Goal: Complete application form: Complete application form

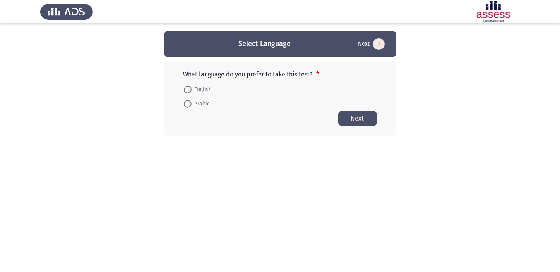
click at [190, 85] on label "English" at bounding box center [198, 89] width 28 height 9
click at [190, 86] on input "English" at bounding box center [188, 90] width 8 height 8
radio input "true"
click at [365, 116] on button "Next" at bounding box center [357, 118] width 39 height 15
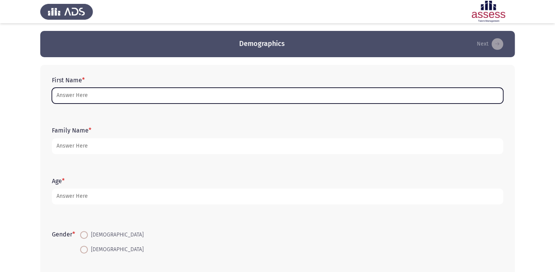
click at [157, 90] on input "First Name *" at bounding box center [277, 96] width 451 height 16
type input "y"
type input "T"
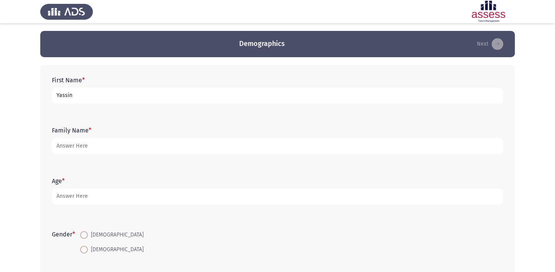
type input "Yassin"
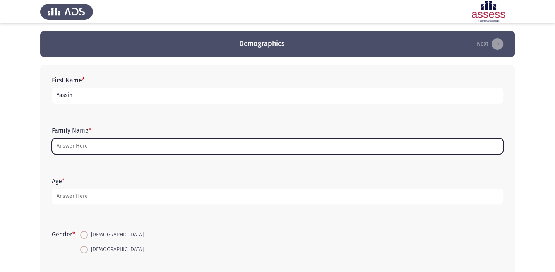
click at [138, 146] on input "Family Name *" at bounding box center [277, 147] width 451 height 16
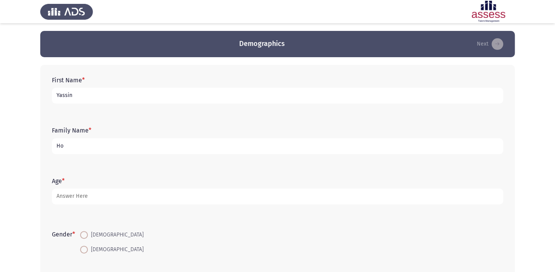
type input "H"
click at [146, 95] on input "Yassin" at bounding box center [277, 96] width 451 height 16
type input "Y"
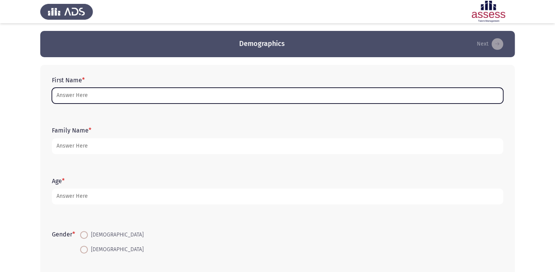
type input "D"
type input "d"
type input "D"
click at [147, 91] on input "First Name *" at bounding box center [277, 96] width 451 height 16
click at [135, 102] on input "First Name *" at bounding box center [277, 96] width 451 height 16
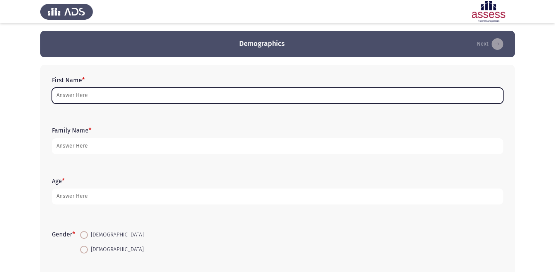
type input "d"
click at [130, 98] on input "First Name *" at bounding box center [277, 96] width 451 height 16
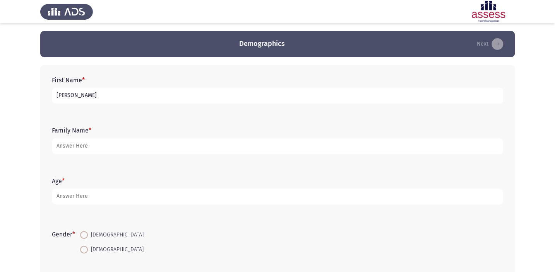
type input "[PERSON_NAME]"
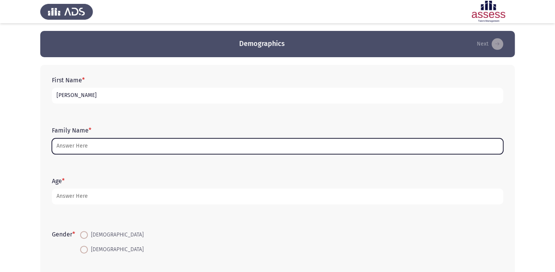
click at [130, 147] on input "Family Name *" at bounding box center [277, 147] width 451 height 16
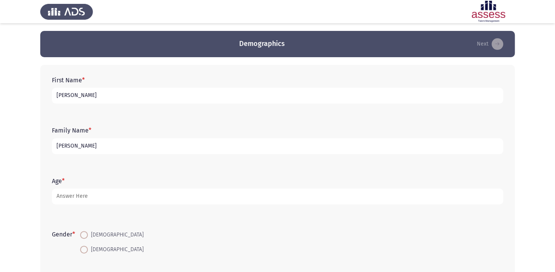
type input "[PERSON_NAME]"
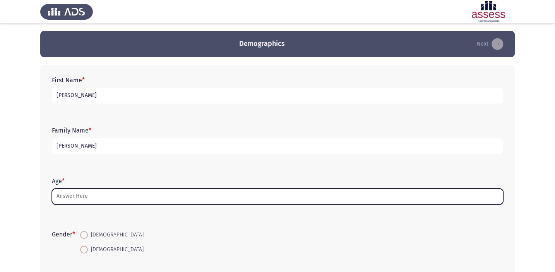
click at [127, 197] on input "Age *" at bounding box center [277, 197] width 451 height 16
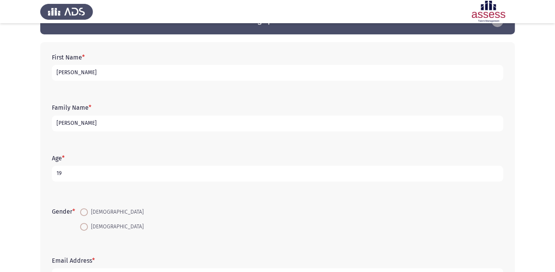
scroll to position [35, 0]
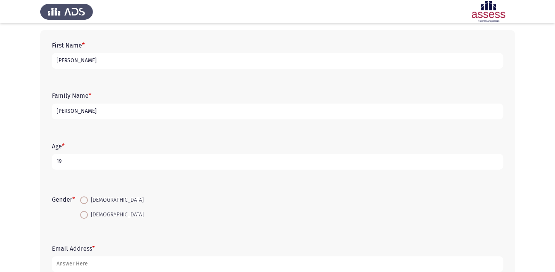
type input "19"
click at [88, 197] on span at bounding box center [84, 201] width 8 height 8
click at [88, 197] on input "[DEMOGRAPHIC_DATA]" at bounding box center [84, 201] width 8 height 8
radio input "true"
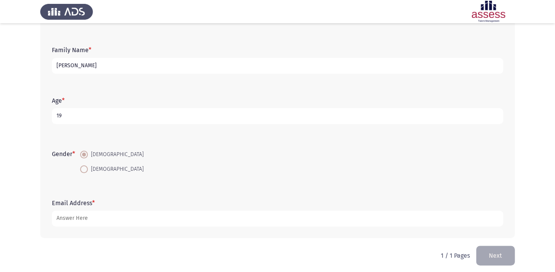
scroll to position [85, 0]
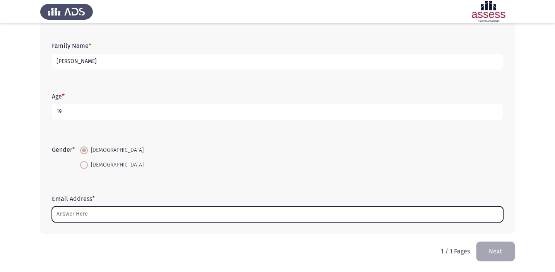
click at [97, 215] on input "Email Address *" at bounding box center [277, 215] width 451 height 16
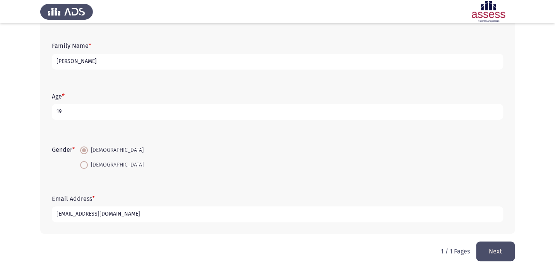
type input "[EMAIL_ADDRESS][DOMAIN_NAME]"
click at [480, 250] on button "Next" at bounding box center [495, 252] width 39 height 20
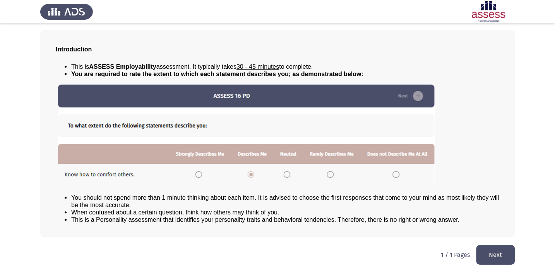
scroll to position [35, 0]
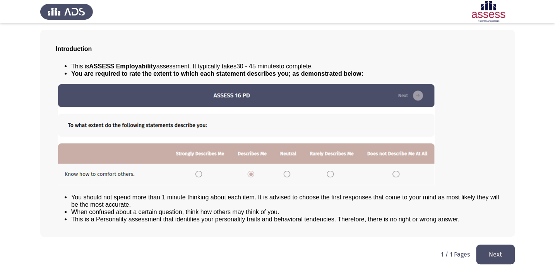
click at [501, 248] on button "Next" at bounding box center [495, 255] width 39 height 20
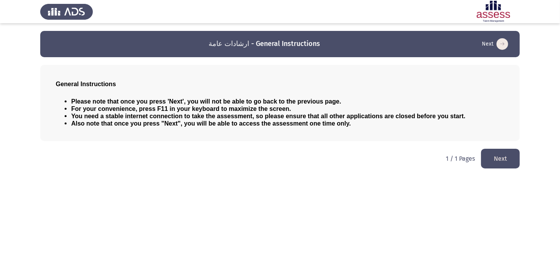
click at [493, 157] on button "Next" at bounding box center [500, 159] width 39 height 20
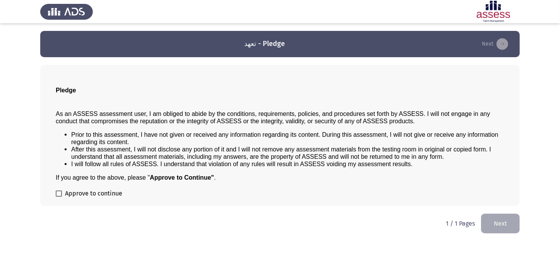
click at [61, 191] on span at bounding box center [59, 194] width 6 height 6
click at [59, 197] on input "Approve to continue" at bounding box center [58, 197] width 0 height 0
checkbox input "true"
click at [497, 224] on button "Next" at bounding box center [500, 224] width 39 height 20
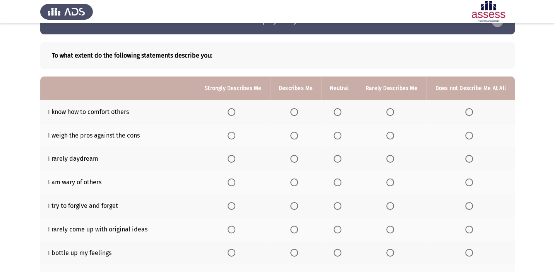
scroll to position [35, 0]
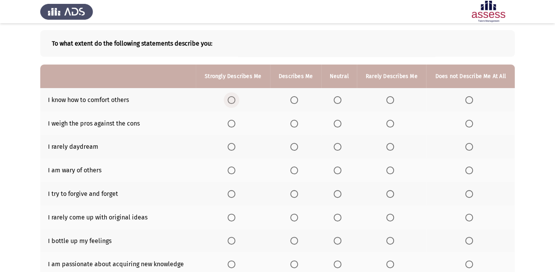
click at [229, 96] on span "Select an option" at bounding box center [232, 100] width 8 height 8
click at [229, 96] on input "Select an option" at bounding box center [232, 100] width 8 height 8
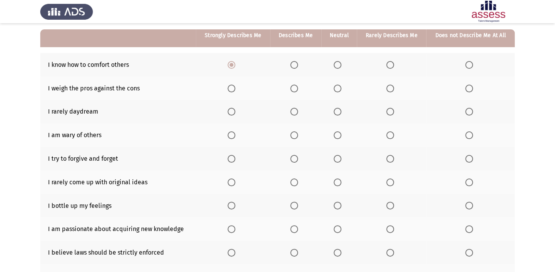
click at [292, 85] on span "Select an option" at bounding box center [294, 89] width 8 height 8
click at [292, 85] on input "Select an option" at bounding box center [294, 89] width 8 height 8
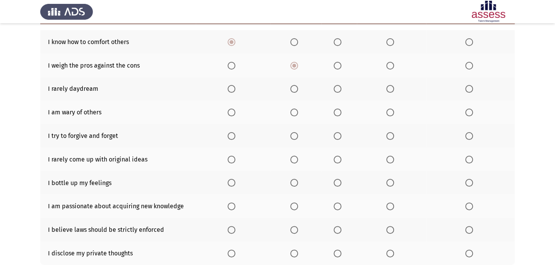
scroll to position [105, 0]
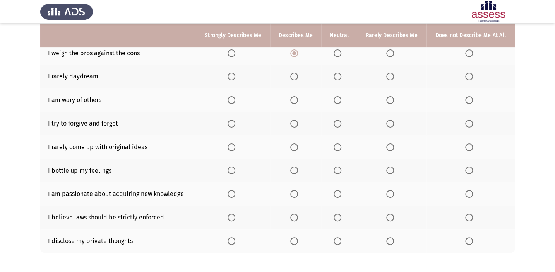
click at [473, 73] on label "Select an option" at bounding box center [470, 77] width 11 height 8
click at [473, 73] on input "Select an option" at bounding box center [469, 77] width 8 height 8
click at [342, 75] on label "Select an option" at bounding box center [339, 77] width 11 height 8
click at [341, 75] on input "Select an option" at bounding box center [338, 77] width 8 height 8
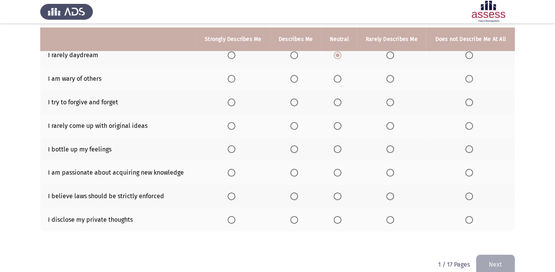
scroll to position [138, 0]
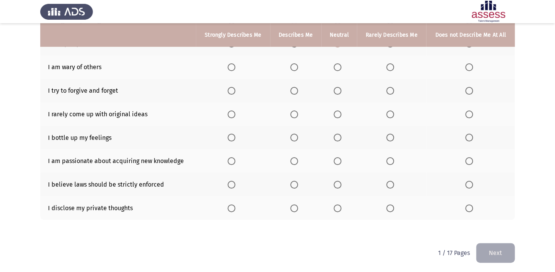
click at [335, 66] on span "Select an option" at bounding box center [338, 67] width 8 height 8
click at [335, 66] on input "Select an option" at bounding box center [338, 67] width 8 height 8
click at [468, 89] on span "Select an option" at bounding box center [469, 91] width 8 height 8
click at [468, 89] on input "Select an option" at bounding box center [469, 91] width 8 height 8
click at [294, 114] on span "Select an option" at bounding box center [294, 115] width 8 height 8
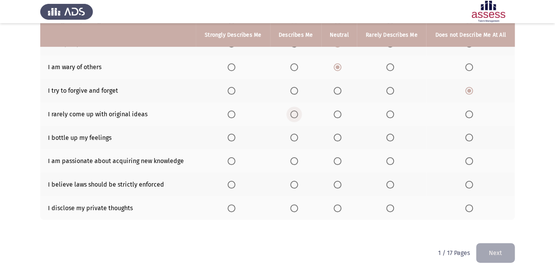
click at [294, 114] on input "Select an option" at bounding box center [294, 115] width 8 height 8
click at [337, 135] on span "Select an option" at bounding box center [338, 138] width 8 height 8
click at [337, 135] on input "Select an option" at bounding box center [338, 138] width 8 height 8
click at [233, 159] on span "Select an option" at bounding box center [232, 162] width 8 height 8
click at [233, 159] on input "Select an option" at bounding box center [232, 162] width 8 height 8
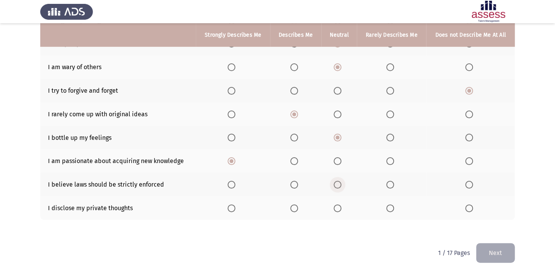
click at [337, 185] on span "Select an option" at bounding box center [338, 185] width 8 height 8
click at [337, 185] on input "Select an option" at bounding box center [338, 185] width 8 height 8
click at [472, 209] on span "Select an option" at bounding box center [469, 209] width 8 height 8
click at [472, 209] on input "Select an option" at bounding box center [469, 209] width 8 height 8
click at [489, 244] on button "Next" at bounding box center [495, 253] width 39 height 20
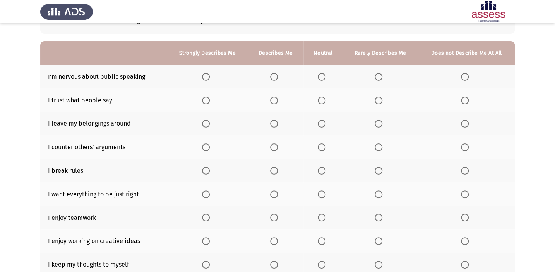
scroll to position [70, 0]
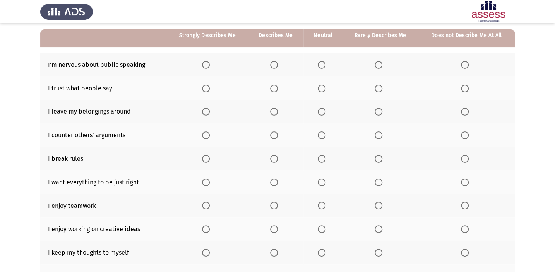
click at [462, 65] on span "Select an option" at bounding box center [465, 65] width 8 height 8
click at [462, 65] on input "Select an option" at bounding box center [465, 65] width 8 height 8
click at [321, 87] on span "Select an option" at bounding box center [322, 89] width 8 height 8
click at [321, 87] on input "Select an option" at bounding box center [322, 89] width 8 height 8
click at [465, 112] on span "Select an option" at bounding box center [465, 112] width 8 height 8
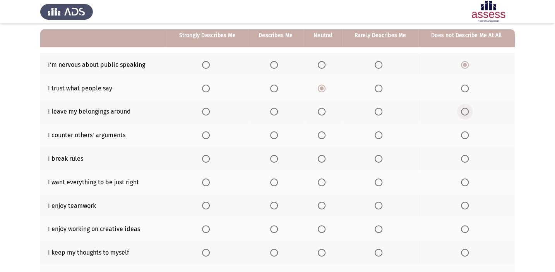
click at [465, 112] on input "Select an option" at bounding box center [465, 112] width 8 height 8
click at [318, 133] on span "Select an option" at bounding box center [322, 136] width 8 height 8
click at [318, 133] on input "Select an option" at bounding box center [322, 136] width 8 height 8
click at [462, 156] on span "Select an option" at bounding box center [465, 159] width 8 height 8
click at [462, 156] on input "Select an option" at bounding box center [465, 159] width 8 height 8
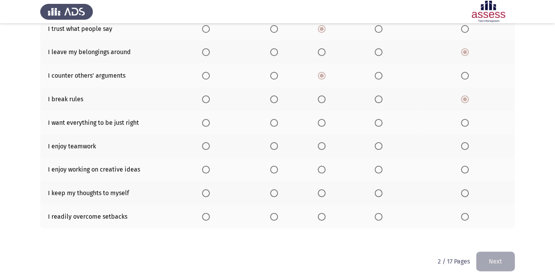
scroll to position [138, 0]
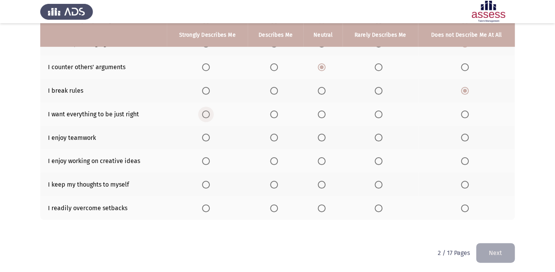
click at [210, 116] on label "Select an option" at bounding box center [207, 115] width 11 height 8
click at [210, 116] on input "Select an option" at bounding box center [206, 115] width 8 height 8
click at [205, 139] on span "Select an option" at bounding box center [206, 138] width 8 height 8
click at [205, 139] on input "Select an option" at bounding box center [206, 138] width 8 height 8
click at [204, 161] on span "Select an option" at bounding box center [206, 162] width 8 height 8
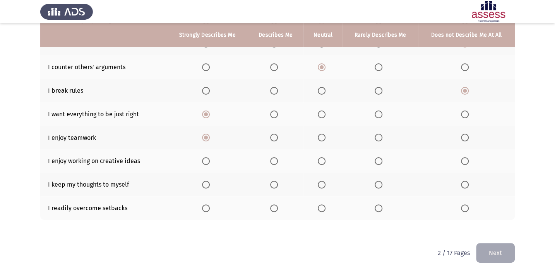
click at [204, 161] on input "Select an option" at bounding box center [206, 162] width 8 height 8
click at [205, 184] on span "Select an option" at bounding box center [206, 185] width 8 height 8
click at [205, 184] on input "Select an option" at bounding box center [206, 185] width 8 height 8
click at [277, 205] on span "Select an option" at bounding box center [274, 209] width 8 height 8
click at [277, 205] on input "Select an option" at bounding box center [274, 209] width 8 height 8
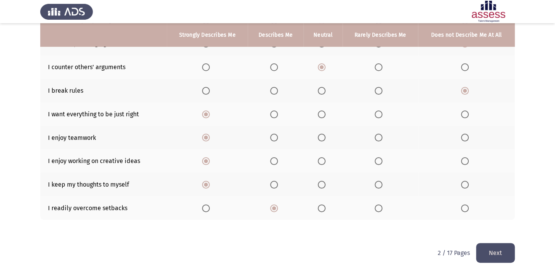
click at [500, 249] on button "Next" at bounding box center [495, 253] width 39 height 20
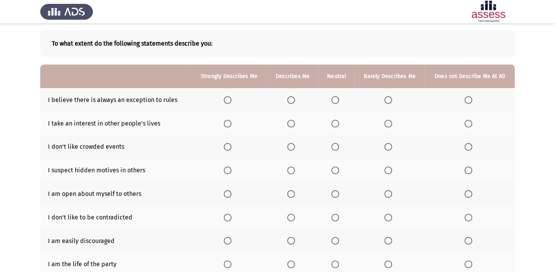
scroll to position [70, 0]
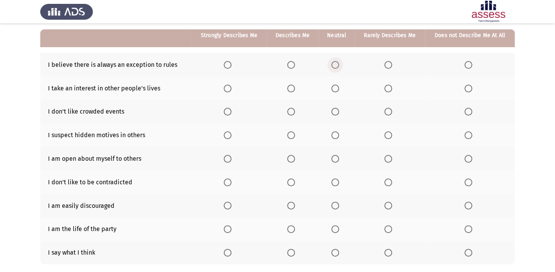
click at [332, 63] on span "Select an option" at bounding box center [335, 65] width 8 height 8
click at [332, 63] on input "Select an option" at bounding box center [335, 65] width 8 height 8
click at [466, 89] on span "Select an option" at bounding box center [468, 89] width 8 height 8
click at [466, 89] on input "Select an option" at bounding box center [468, 89] width 8 height 8
click at [469, 112] on span "Select an option" at bounding box center [468, 112] width 8 height 8
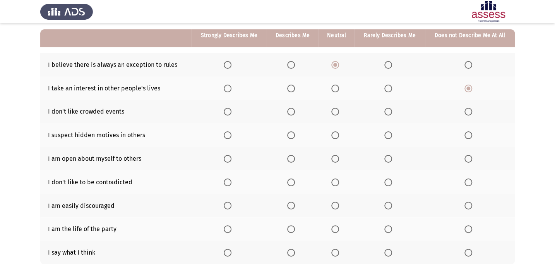
click at [469, 112] on input "Select an option" at bounding box center [468, 112] width 8 height 8
click at [336, 132] on span "Select an option" at bounding box center [335, 136] width 8 height 8
click at [336, 132] on input "Select an option" at bounding box center [335, 136] width 8 height 8
click at [332, 157] on span "Select an option" at bounding box center [335, 159] width 8 height 8
click at [332, 157] on input "Select an option" at bounding box center [335, 159] width 8 height 8
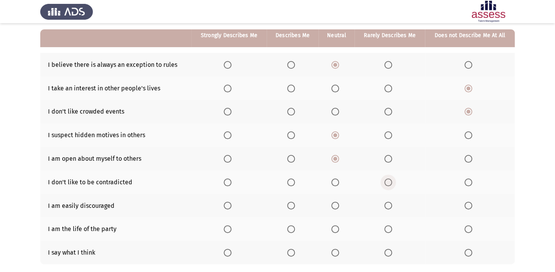
click at [390, 181] on span "Select an option" at bounding box center [388, 183] width 8 height 8
click at [390, 181] on input "Select an option" at bounding box center [388, 183] width 8 height 8
click at [386, 202] on span "Select an option" at bounding box center [388, 206] width 8 height 8
click at [386, 202] on input "Select an option" at bounding box center [388, 206] width 8 height 8
click at [229, 228] on span "Select an option" at bounding box center [228, 230] width 8 height 8
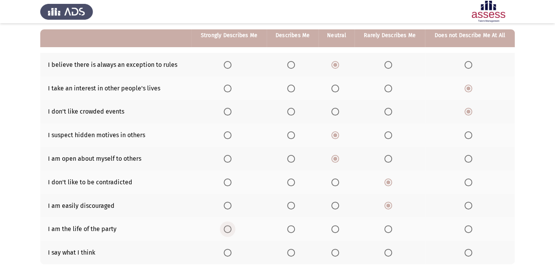
click at [229, 228] on input "Select an option" at bounding box center [228, 230] width 8 height 8
click at [224, 253] on span "Select an option" at bounding box center [228, 253] width 8 height 8
click at [224, 253] on input "Select an option" at bounding box center [228, 253] width 8 height 8
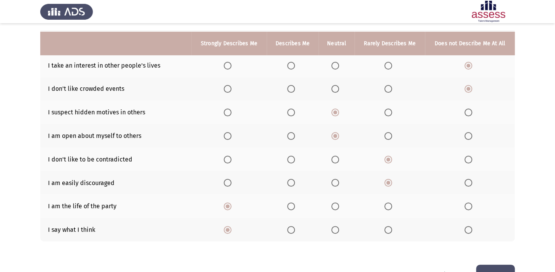
scroll to position [105, 0]
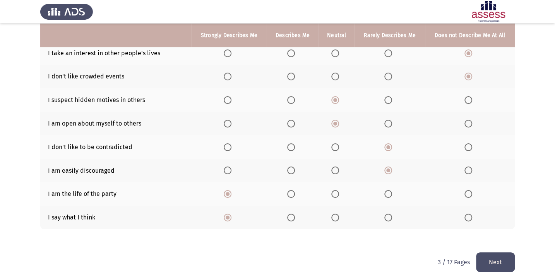
click at [507, 253] on button "Next" at bounding box center [495, 263] width 39 height 20
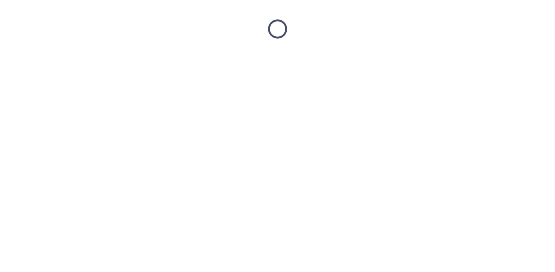
scroll to position [0, 0]
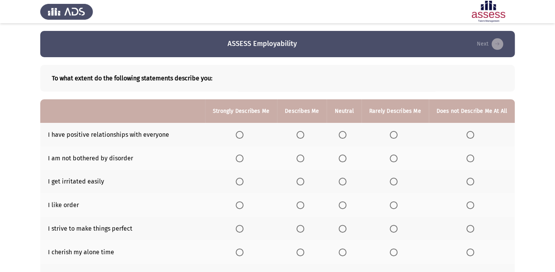
click at [240, 133] on span "Select an option" at bounding box center [240, 135] width 8 height 8
click at [240, 133] on input "Select an option" at bounding box center [240, 135] width 8 height 8
click at [391, 159] on span "Select an option" at bounding box center [394, 159] width 8 height 8
click at [391, 159] on input "Select an option" at bounding box center [394, 159] width 8 height 8
click at [471, 181] on span "Select an option" at bounding box center [470, 182] width 8 height 8
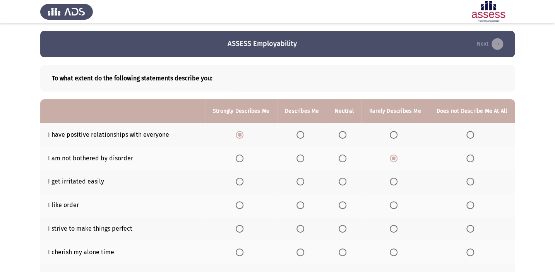
click at [471, 181] on input "Select an option" at bounding box center [470, 182] width 8 height 8
click at [243, 204] on span "Select an option" at bounding box center [240, 206] width 8 height 8
click at [243, 204] on input "Select an option" at bounding box center [240, 206] width 8 height 8
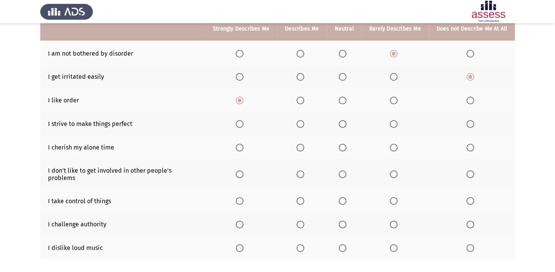
scroll to position [105, 0]
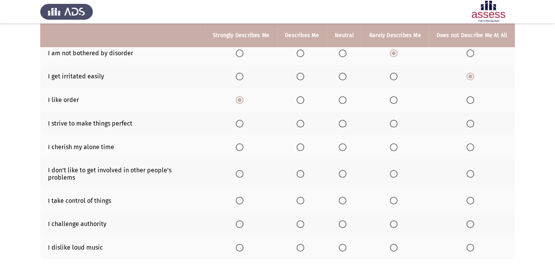
click at [242, 122] on span "Select an option" at bounding box center [240, 124] width 8 height 8
click at [242, 122] on input "Select an option" at bounding box center [240, 124] width 8 height 8
click at [243, 144] on span "Select an option" at bounding box center [240, 148] width 8 height 8
click at [243, 144] on input "Select an option" at bounding box center [240, 148] width 8 height 8
click at [344, 146] on span "Select an option" at bounding box center [343, 148] width 8 height 8
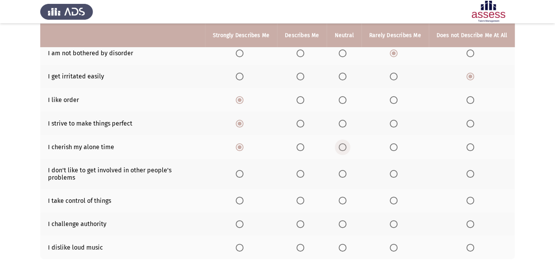
click at [344, 146] on input "Select an option" at bounding box center [343, 148] width 8 height 8
click at [470, 170] on span "Select an option" at bounding box center [470, 174] width 8 height 8
click at [470, 170] on input "Select an option" at bounding box center [470, 174] width 8 height 8
click at [304, 197] on span "Select an option" at bounding box center [300, 201] width 8 height 8
click at [304, 197] on input "Select an option" at bounding box center [300, 201] width 8 height 8
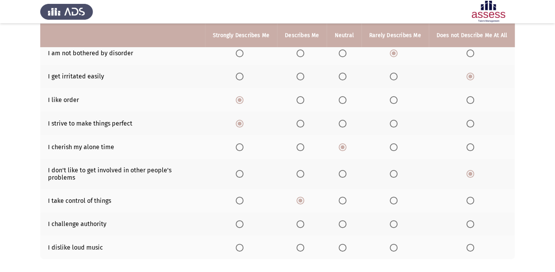
click at [390, 221] on span "Select an option" at bounding box center [394, 225] width 8 height 8
click at [390, 221] on input "Select an option" at bounding box center [394, 225] width 8 height 8
click at [341, 244] on span "Select an option" at bounding box center [343, 248] width 8 height 8
click at [341, 244] on input "Select an option" at bounding box center [343, 248] width 8 height 8
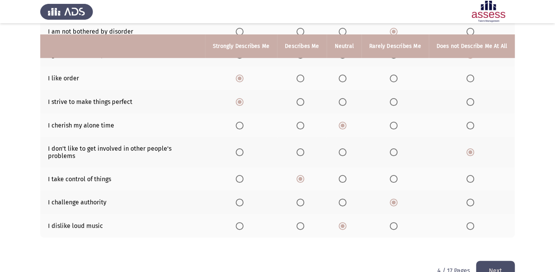
scroll to position [138, 0]
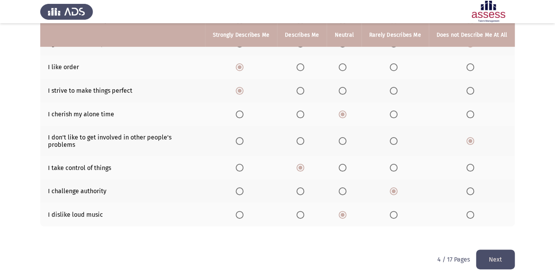
click at [512, 250] on button "Next" at bounding box center [495, 260] width 39 height 20
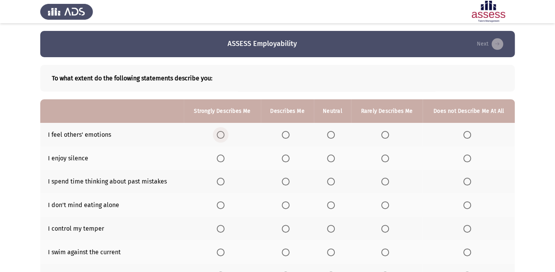
click at [224, 133] on span "Select an option" at bounding box center [221, 135] width 8 height 8
click at [224, 133] on input "Select an option" at bounding box center [221, 135] width 8 height 8
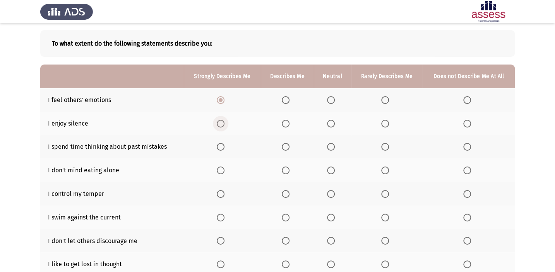
click at [221, 124] on span "Select an option" at bounding box center [221, 124] width 8 height 8
click at [221, 124] on input "Select an option" at bounding box center [221, 124] width 8 height 8
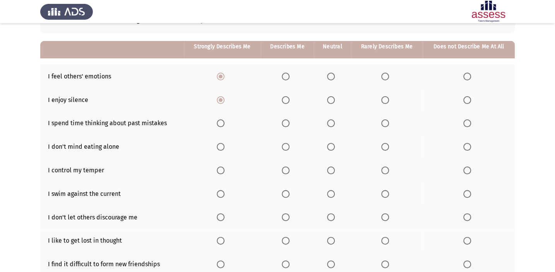
scroll to position [70, 0]
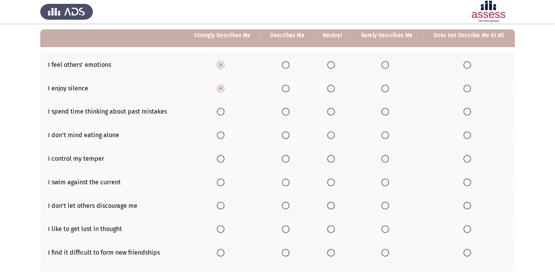
click at [330, 109] on span "Select an option" at bounding box center [331, 112] width 8 height 8
click at [330, 109] on input "Select an option" at bounding box center [331, 112] width 8 height 8
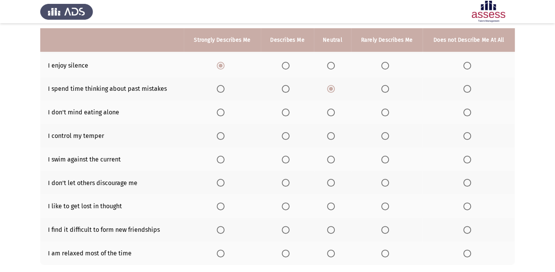
scroll to position [105, 0]
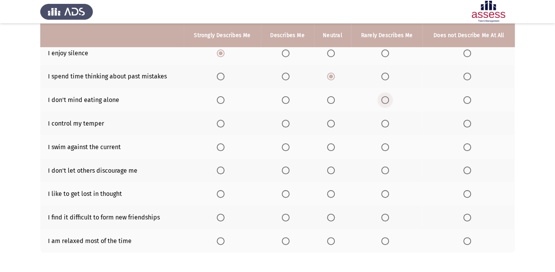
click at [382, 99] on span "Select an option" at bounding box center [385, 100] width 8 height 8
click at [382, 99] on input "Select an option" at bounding box center [385, 100] width 8 height 8
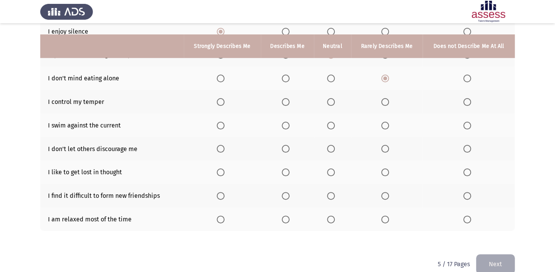
scroll to position [138, 0]
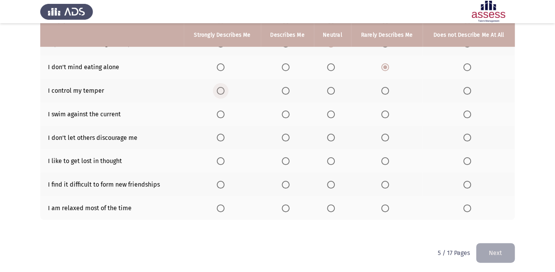
click at [221, 89] on span "Select an option" at bounding box center [221, 91] width 8 height 8
click at [221, 89] on input "Select an option" at bounding box center [221, 91] width 8 height 8
click at [286, 91] on span "Select an option" at bounding box center [286, 91] width 8 height 8
click at [286, 91] on input "Select an option" at bounding box center [286, 91] width 8 height 8
click at [469, 112] on span "Select an option" at bounding box center [467, 115] width 8 height 8
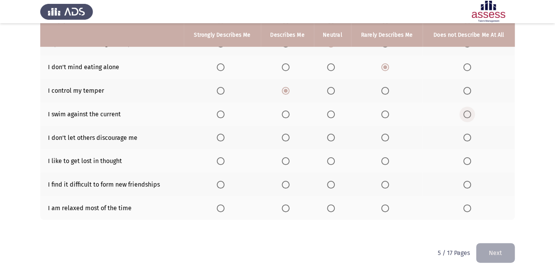
click at [469, 112] on input "Select an option" at bounding box center [467, 115] width 8 height 8
click at [332, 135] on span "Select an option" at bounding box center [331, 138] width 8 height 8
click at [332, 135] on input "Select an option" at bounding box center [331, 138] width 8 height 8
click at [331, 161] on span "Select an option" at bounding box center [331, 161] width 0 height 0
click at [330, 159] on input "Select an option" at bounding box center [331, 162] width 8 height 8
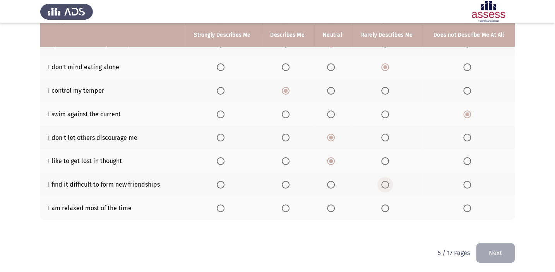
click at [389, 183] on span "Select an option" at bounding box center [385, 185] width 8 height 8
click at [389, 183] on input "Select an option" at bounding box center [385, 185] width 8 height 8
click at [286, 205] on span "Select an option" at bounding box center [286, 209] width 8 height 8
click at [286, 205] on input "Select an option" at bounding box center [286, 209] width 8 height 8
click at [482, 247] on button "Next" at bounding box center [495, 253] width 39 height 20
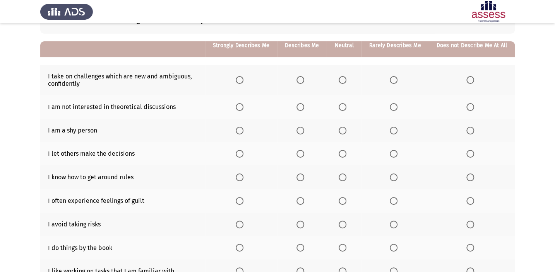
scroll to position [70, 0]
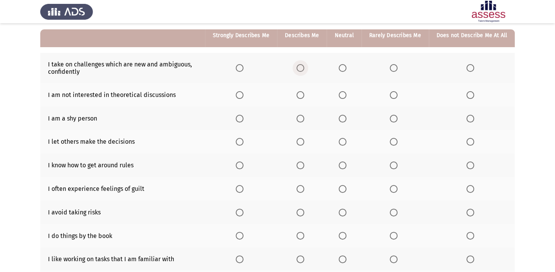
click at [300, 66] on span "Select an option" at bounding box center [300, 68] width 8 height 8
click at [300, 66] on input "Select an option" at bounding box center [300, 68] width 8 height 8
click at [394, 95] on span "Select an option" at bounding box center [394, 95] width 0 height 0
click at [394, 94] on input "Select an option" at bounding box center [394, 95] width 8 height 8
click at [391, 118] on span "Select an option" at bounding box center [394, 119] width 8 height 8
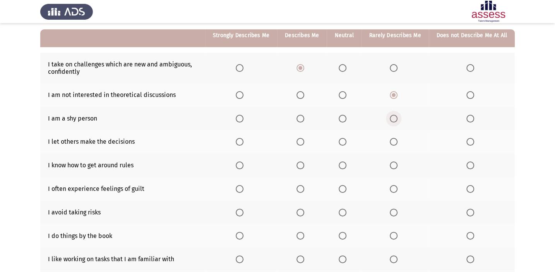
click at [391, 118] on input "Select an option" at bounding box center [394, 119] width 8 height 8
click at [304, 139] on span "Select an option" at bounding box center [300, 142] width 8 height 8
click at [304, 139] on input "Select an option" at bounding box center [300, 142] width 8 height 8
click at [341, 162] on span "Select an option" at bounding box center [343, 166] width 8 height 8
click at [341, 162] on input "Select an option" at bounding box center [343, 166] width 8 height 8
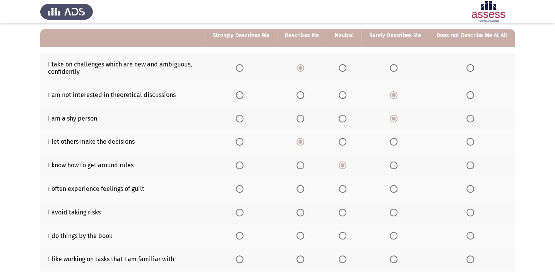
click at [391, 186] on span "Select an option" at bounding box center [394, 189] width 8 height 8
click at [391, 186] on input "Select an option" at bounding box center [394, 189] width 8 height 8
click at [302, 209] on span "Select an option" at bounding box center [300, 213] width 8 height 8
click at [302, 209] on input "Select an option" at bounding box center [300, 213] width 8 height 8
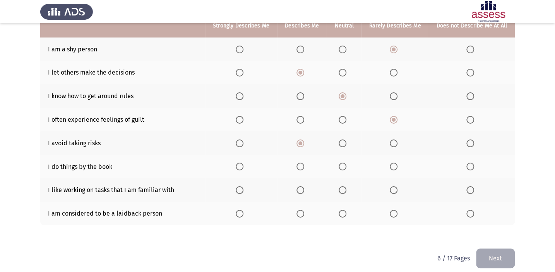
scroll to position [140, 0]
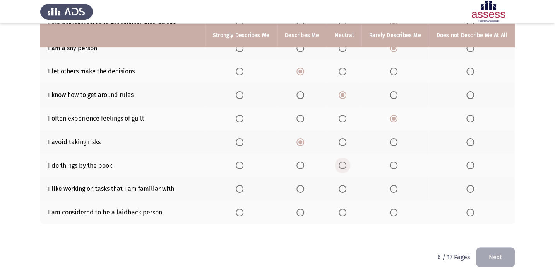
click at [346, 163] on span "Select an option" at bounding box center [343, 166] width 8 height 8
click at [346, 163] on input "Select an option" at bounding box center [343, 166] width 8 height 8
click at [243, 185] on span "Select an option" at bounding box center [240, 189] width 8 height 8
click at [243, 185] on input "Select an option" at bounding box center [240, 189] width 8 height 8
click at [340, 209] on span "Select an option" at bounding box center [343, 213] width 8 height 8
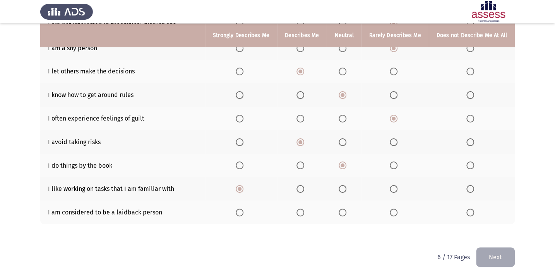
click at [340, 209] on input "Select an option" at bounding box center [343, 213] width 8 height 8
click at [499, 251] on button "Next" at bounding box center [495, 258] width 39 height 20
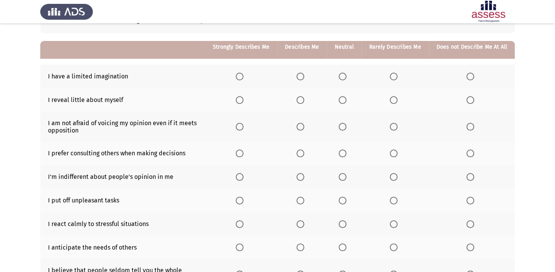
scroll to position [70, 0]
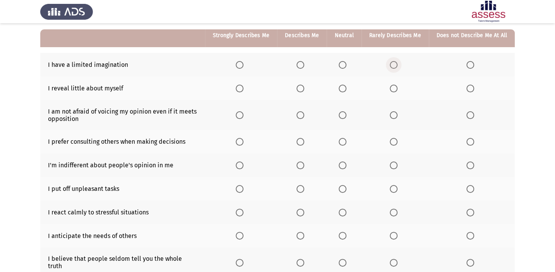
click at [390, 64] on span "Select an option" at bounding box center [394, 65] width 8 height 8
click at [390, 64] on input "Select an option" at bounding box center [394, 65] width 8 height 8
click at [471, 86] on span "Select an option" at bounding box center [470, 89] width 8 height 8
click at [471, 86] on input "Select an option" at bounding box center [470, 89] width 8 height 8
click at [394, 114] on span "Select an option" at bounding box center [394, 115] width 8 height 8
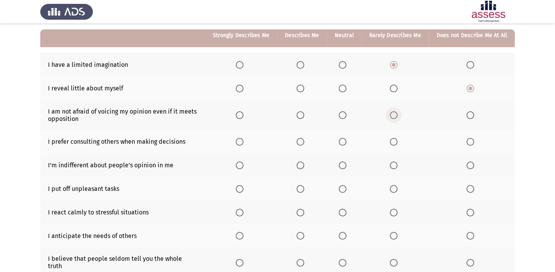
click at [394, 114] on input "Select an option" at bounding box center [394, 115] width 8 height 8
click at [303, 139] on span "Select an option" at bounding box center [300, 142] width 8 height 8
click at [303, 139] on input "Select an option" at bounding box center [300, 142] width 8 height 8
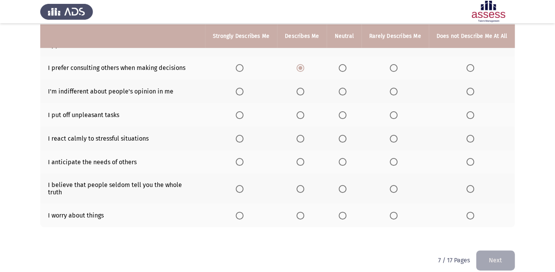
scroll to position [145, 0]
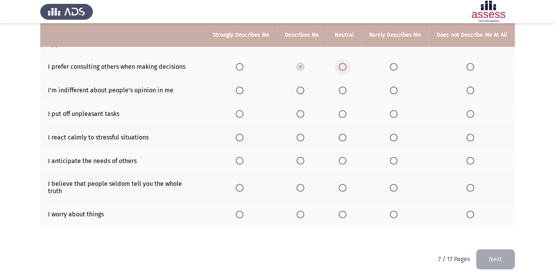
click at [342, 63] on span "Select an option" at bounding box center [343, 67] width 8 height 8
click at [342, 63] on input "Select an option" at bounding box center [343, 67] width 8 height 8
click at [393, 87] on span "Select an option" at bounding box center [394, 91] width 8 height 8
click at [393, 87] on input "Select an option" at bounding box center [394, 91] width 8 height 8
click at [301, 135] on span "Select an option" at bounding box center [300, 138] width 8 height 8
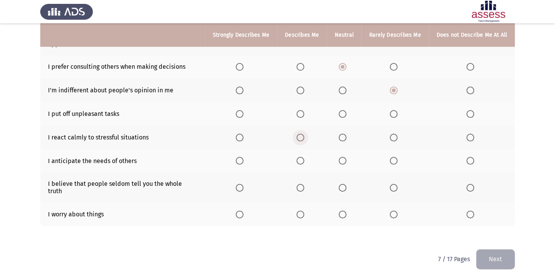
click at [301, 135] on input "Select an option" at bounding box center [300, 138] width 8 height 8
click at [471, 111] on span "Select an option" at bounding box center [470, 114] width 8 height 8
click at [471, 111] on input "Select an option" at bounding box center [470, 114] width 8 height 8
click at [301, 159] on span "Select an option" at bounding box center [300, 161] width 8 height 8
click at [301, 159] on input "Select an option" at bounding box center [300, 161] width 8 height 8
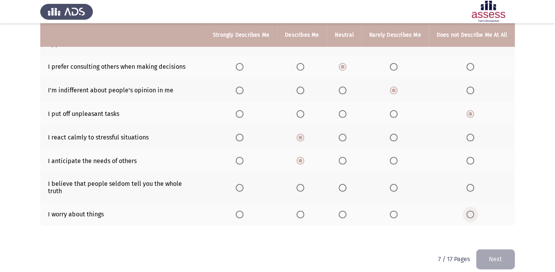
click at [468, 211] on span "Select an option" at bounding box center [470, 215] width 8 height 8
click at [468, 211] on input "Select an option" at bounding box center [470, 215] width 8 height 8
click at [342, 188] on span "Select an option" at bounding box center [342, 188] width 0 height 0
click at [344, 184] on input "Select an option" at bounding box center [343, 188] width 8 height 8
click at [490, 250] on button "Next" at bounding box center [495, 260] width 39 height 20
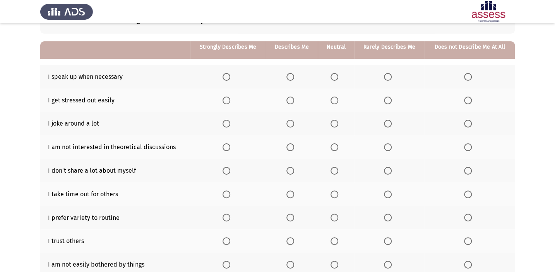
scroll to position [70, 0]
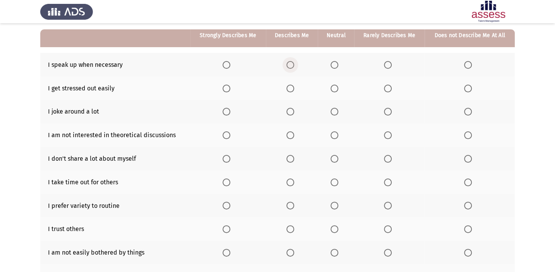
click at [289, 64] on span "Select an option" at bounding box center [290, 65] width 8 height 8
click at [289, 64] on input "Select an option" at bounding box center [290, 65] width 8 height 8
click at [471, 85] on span "Select an option" at bounding box center [468, 89] width 8 height 8
click at [471, 85] on input "Select an option" at bounding box center [468, 89] width 8 height 8
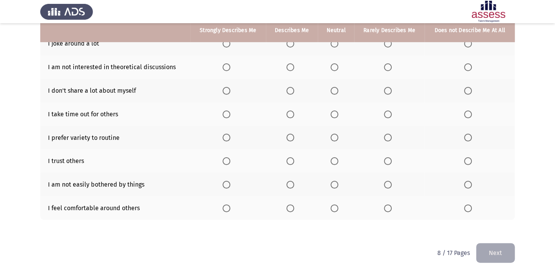
scroll to position [103, 0]
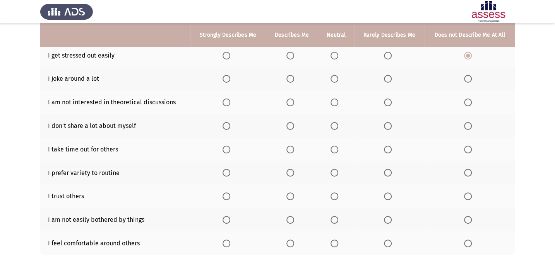
click at [336, 78] on span "Select an option" at bounding box center [334, 79] width 8 height 8
click at [336, 78] on input "Select an option" at bounding box center [334, 79] width 8 height 8
click at [334, 104] on span "Select an option" at bounding box center [334, 103] width 8 height 8
click at [334, 104] on input "Select an option" at bounding box center [334, 103] width 8 height 8
click at [291, 126] on span "Select an option" at bounding box center [290, 126] width 8 height 8
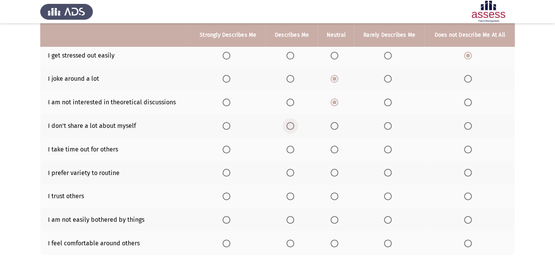
click at [291, 126] on input "Select an option" at bounding box center [290, 126] width 8 height 8
click at [334, 147] on span "Select an option" at bounding box center [334, 150] width 8 height 8
click at [334, 147] on input "Select an option" at bounding box center [334, 150] width 8 height 8
click at [293, 173] on span "Select an option" at bounding box center [290, 173] width 8 height 8
click at [293, 173] on input "Select an option" at bounding box center [290, 173] width 8 height 8
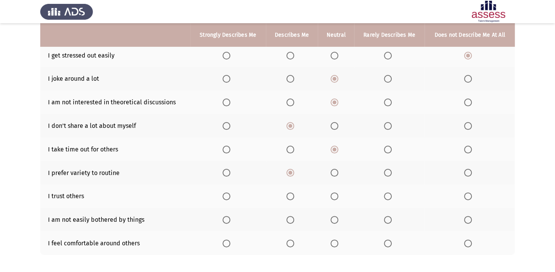
click at [332, 193] on span "Select an option" at bounding box center [334, 197] width 8 height 8
click at [332, 193] on input "Select an option" at bounding box center [334, 197] width 8 height 8
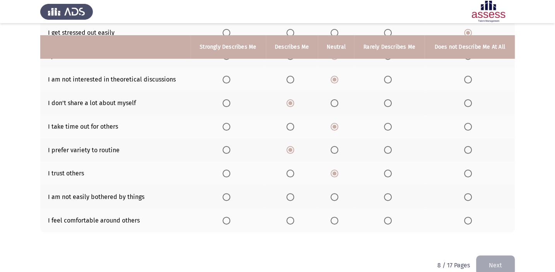
scroll to position [138, 0]
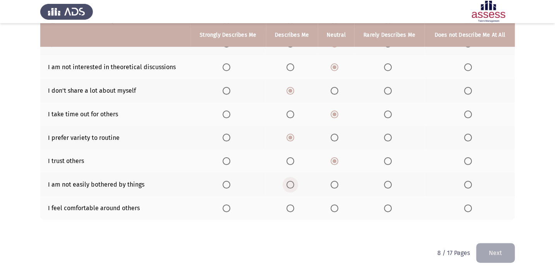
click at [292, 185] on span "Select an option" at bounding box center [290, 185] width 8 height 8
click at [292, 185] on input "Select an option" at bounding box center [290, 185] width 8 height 8
click at [290, 207] on span "Select an option" at bounding box center [290, 209] width 8 height 8
click at [290, 207] on input "Select an option" at bounding box center [290, 209] width 8 height 8
click at [495, 250] on button "Next" at bounding box center [495, 253] width 39 height 20
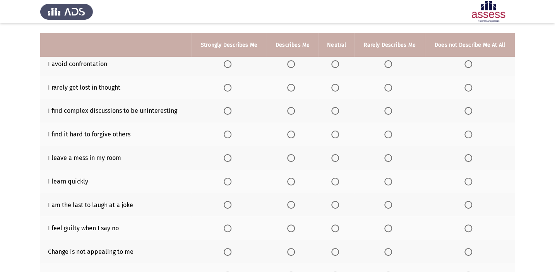
scroll to position [70, 0]
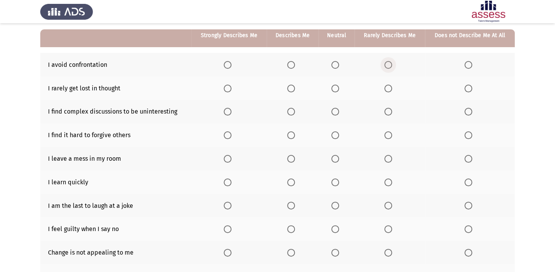
click at [385, 64] on span "Select an option" at bounding box center [388, 65] width 8 height 8
click at [385, 64] on input "Select an option" at bounding box center [388, 65] width 8 height 8
click at [467, 89] on span "Select an option" at bounding box center [468, 89] width 8 height 8
click at [467, 89] on input "Select an option" at bounding box center [468, 89] width 8 height 8
click at [470, 109] on span "Select an option" at bounding box center [468, 112] width 8 height 8
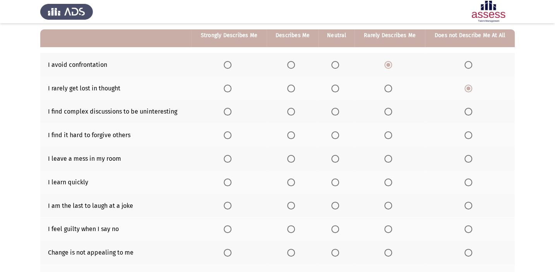
click at [470, 109] on input "Select an option" at bounding box center [468, 112] width 8 height 8
click at [333, 135] on span "Select an option" at bounding box center [335, 136] width 8 height 8
click at [333, 135] on input "Select an option" at bounding box center [335, 136] width 8 height 8
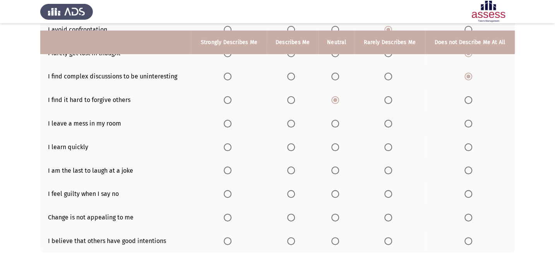
scroll to position [138, 0]
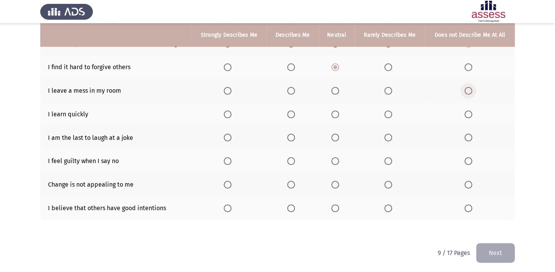
click at [469, 91] on span "Select an option" at bounding box center [468, 91] width 8 height 8
click at [469, 91] on input "Select an option" at bounding box center [468, 91] width 8 height 8
click at [225, 113] on span "Select an option" at bounding box center [228, 115] width 8 height 8
click at [225, 113] on input "Select an option" at bounding box center [228, 115] width 8 height 8
click at [334, 134] on span "Select an option" at bounding box center [335, 138] width 8 height 8
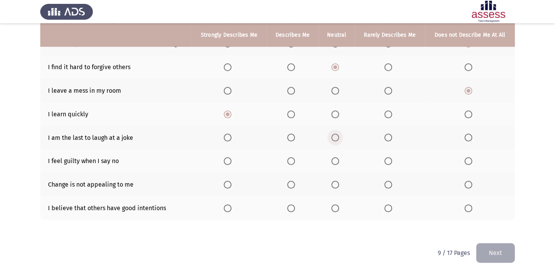
click at [334, 134] on input "Select an option" at bounding box center [335, 138] width 8 height 8
click at [387, 158] on span "Select an option" at bounding box center [388, 162] width 8 height 8
click at [387, 158] on input "Select an option" at bounding box center [388, 162] width 8 height 8
click at [335, 181] on span "Select an option" at bounding box center [335, 185] width 8 height 8
click at [335, 181] on input "Select an option" at bounding box center [335, 185] width 8 height 8
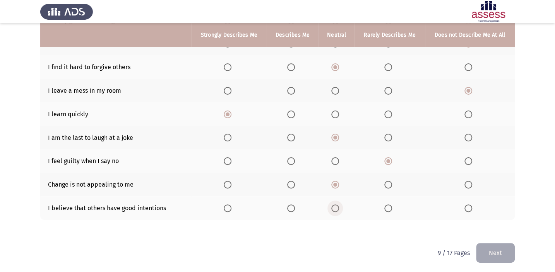
click at [338, 205] on span "Select an option" at bounding box center [335, 209] width 8 height 8
click at [338, 205] on input "Select an option" at bounding box center [335, 209] width 8 height 8
click at [491, 245] on button "Next" at bounding box center [495, 253] width 39 height 20
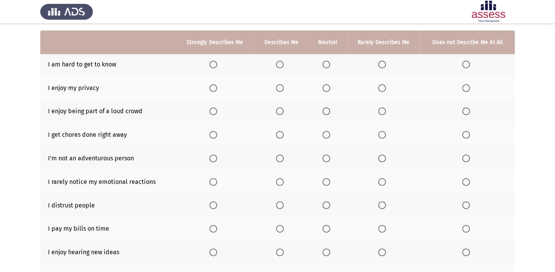
scroll to position [70, 0]
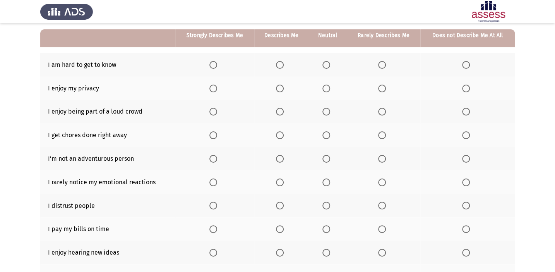
click at [386, 62] on label "Select an option" at bounding box center [383, 65] width 11 height 8
click at [386, 62] on input "Select an option" at bounding box center [382, 65] width 8 height 8
click at [326, 88] on span "Select an option" at bounding box center [326, 89] width 8 height 8
click at [326, 88] on input "Select an option" at bounding box center [326, 89] width 8 height 8
click at [278, 108] on span "Select an option" at bounding box center [280, 112] width 8 height 8
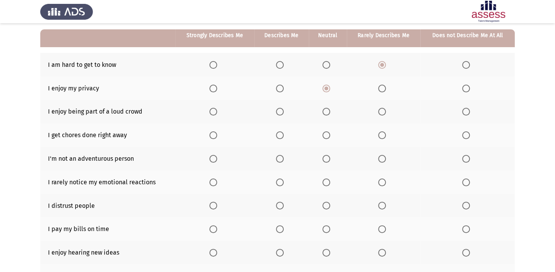
click at [278, 108] on input "Select an option" at bounding box center [280, 112] width 8 height 8
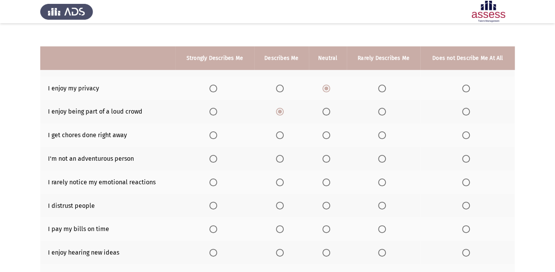
scroll to position [105, 0]
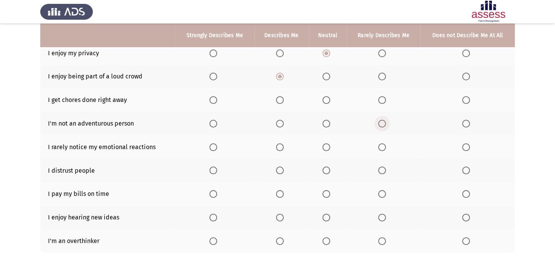
click at [383, 125] on span "Select an option" at bounding box center [382, 124] width 8 height 8
click at [383, 125] on input "Select an option" at bounding box center [382, 124] width 8 height 8
click at [327, 102] on span "Select an option" at bounding box center [326, 100] width 8 height 8
click at [327, 102] on input "Select an option" at bounding box center [326, 100] width 8 height 8
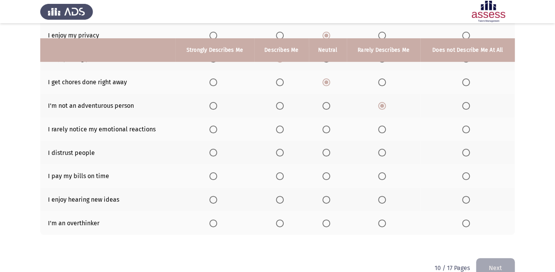
scroll to position [138, 0]
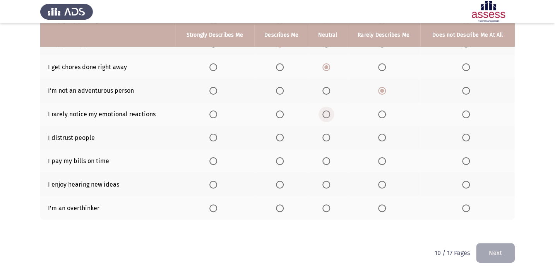
click at [327, 112] on span "Select an option" at bounding box center [326, 115] width 8 height 8
click at [327, 112] on input "Select an option" at bounding box center [326, 115] width 8 height 8
click at [326, 138] on span "Select an option" at bounding box center [326, 138] width 8 height 8
click at [326, 138] on input "Select an option" at bounding box center [326, 138] width 8 height 8
click at [279, 158] on span "Select an option" at bounding box center [280, 162] width 8 height 8
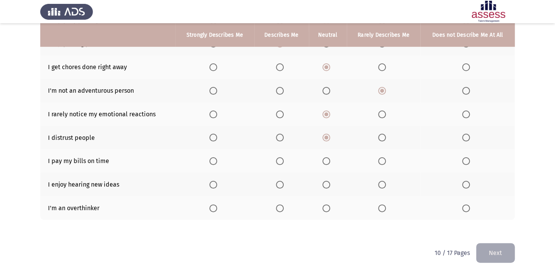
click at [279, 158] on input "Select an option" at bounding box center [280, 162] width 8 height 8
click at [214, 163] on span "Select an option" at bounding box center [213, 162] width 8 height 8
click at [214, 163] on input "Select an option" at bounding box center [213, 162] width 8 height 8
click at [219, 184] on label "Select an option" at bounding box center [214, 185] width 11 height 8
click at [217, 184] on input "Select an option" at bounding box center [213, 185] width 8 height 8
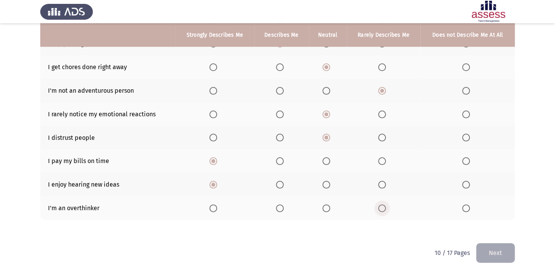
click at [379, 210] on span "Select an option" at bounding box center [382, 209] width 8 height 8
click at [379, 210] on input "Select an option" at bounding box center [382, 209] width 8 height 8
click at [481, 246] on button "Next" at bounding box center [495, 253] width 39 height 20
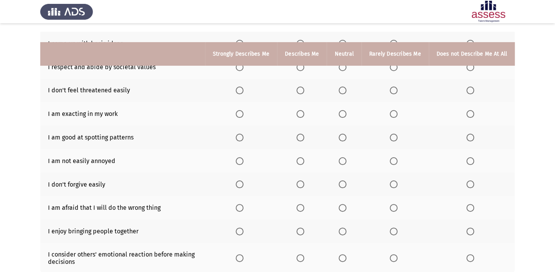
scroll to position [75, 0]
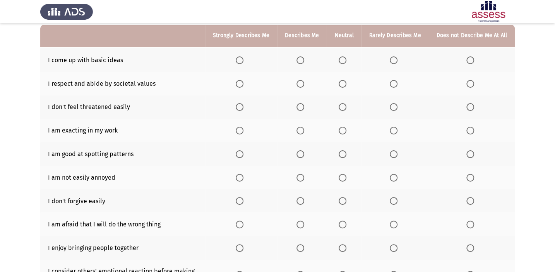
click at [342, 58] on span "Select an option" at bounding box center [343, 61] width 8 height 8
click at [342, 58] on input "Select an option" at bounding box center [343, 61] width 8 height 8
click at [301, 82] on span "Select an option" at bounding box center [300, 84] width 8 height 8
click at [301, 82] on input "Select an option" at bounding box center [300, 84] width 8 height 8
click at [343, 104] on span "Select an option" at bounding box center [343, 107] width 8 height 8
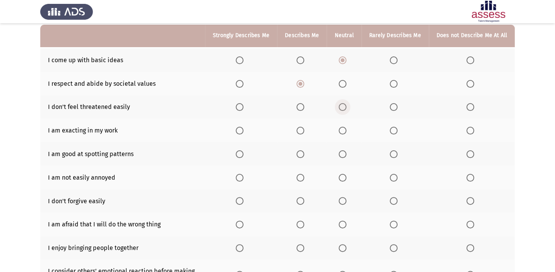
click at [343, 104] on input "Select an option" at bounding box center [343, 107] width 8 height 8
click at [300, 132] on span "Select an option" at bounding box center [300, 131] width 8 height 8
click at [300, 132] on input "Select an option" at bounding box center [300, 131] width 8 height 8
click at [346, 152] on span "Select an option" at bounding box center [343, 155] width 8 height 8
click at [346, 152] on input "Select an option" at bounding box center [343, 155] width 8 height 8
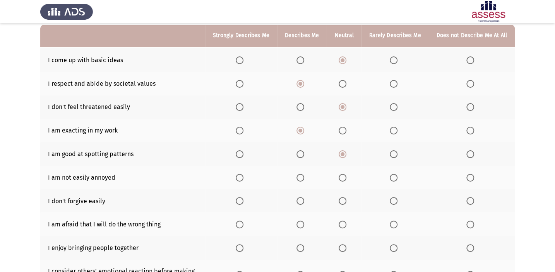
click at [397, 174] on span "Select an option" at bounding box center [394, 178] width 8 height 8
click at [397, 174] on input "Select an option" at bounding box center [394, 178] width 8 height 8
click at [342, 198] on span "Select an option" at bounding box center [343, 201] width 8 height 8
click at [342, 198] on input "Select an option" at bounding box center [343, 201] width 8 height 8
click at [469, 223] on span "Select an option" at bounding box center [470, 225] width 8 height 8
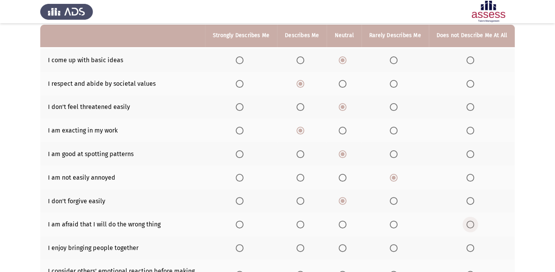
click at [469, 223] on input "Select an option" at bounding box center [470, 225] width 8 height 8
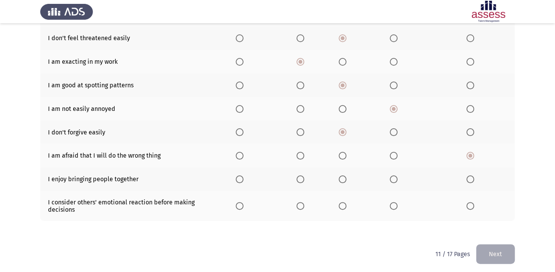
scroll to position [145, 0]
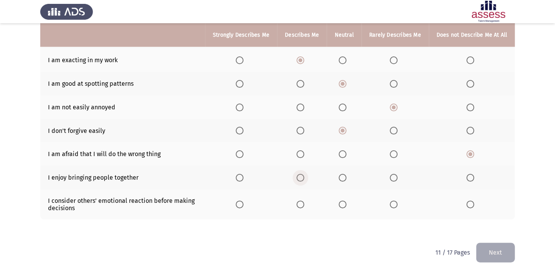
click at [300, 176] on span "Select an option" at bounding box center [300, 178] width 8 height 8
click at [300, 176] on input "Select an option" at bounding box center [300, 178] width 8 height 8
click at [240, 202] on span "Select an option" at bounding box center [240, 205] width 8 height 8
click at [240, 202] on input "Select an option" at bounding box center [240, 205] width 8 height 8
click at [303, 205] on span "Select an option" at bounding box center [300, 205] width 8 height 8
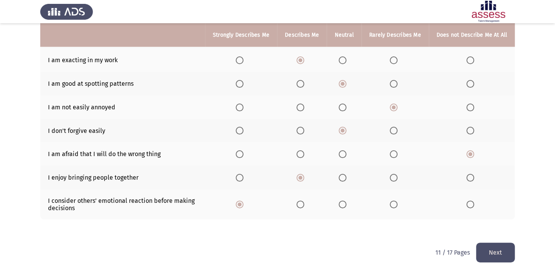
click at [303, 205] on input "Select an option" at bounding box center [300, 205] width 8 height 8
click at [499, 250] on button "Next" at bounding box center [495, 253] width 39 height 20
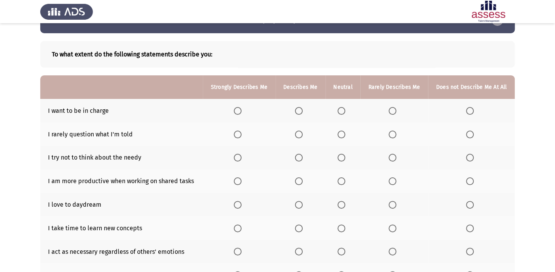
scroll to position [35, 0]
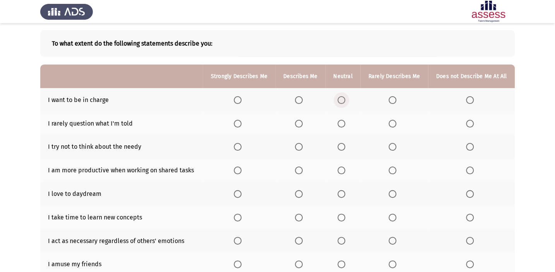
click at [340, 98] on span "Select an option" at bounding box center [341, 100] width 8 height 8
click at [340, 98] on input "Select an option" at bounding box center [341, 100] width 8 height 8
click at [394, 123] on span "Select an option" at bounding box center [393, 124] width 8 height 8
click at [394, 123] on input "Select an option" at bounding box center [393, 124] width 8 height 8
click at [298, 140] on th at bounding box center [301, 147] width 50 height 24
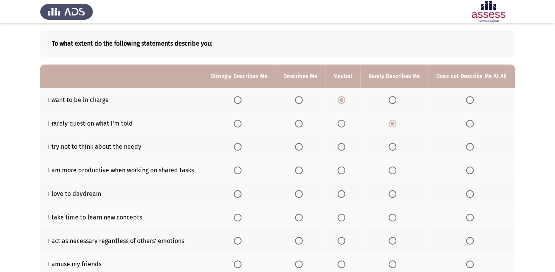
click at [342, 167] on span "Select an option" at bounding box center [341, 171] width 8 height 8
click at [342, 167] on input "Select an option" at bounding box center [341, 171] width 8 height 8
click at [390, 193] on span "Select an option" at bounding box center [393, 194] width 8 height 8
click at [390, 193] on input "Select an option" at bounding box center [393, 194] width 8 height 8
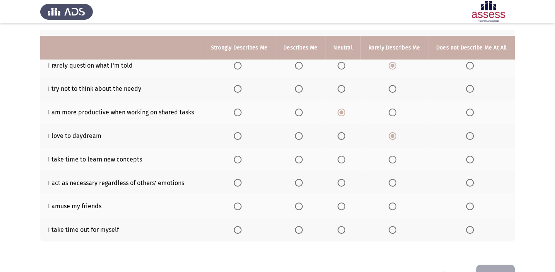
scroll to position [105, 0]
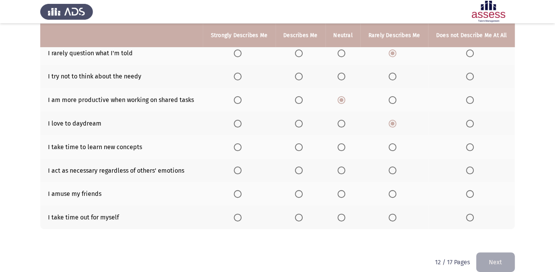
click at [394, 147] on span "Select an option" at bounding box center [393, 148] width 8 height 8
click at [394, 147] on input "Select an option" at bounding box center [393, 148] width 8 height 8
click at [344, 170] on span "Select an option" at bounding box center [341, 171] width 8 height 8
click at [344, 170] on input "Select an option" at bounding box center [341, 171] width 8 height 8
click at [391, 196] on span "Select an option" at bounding box center [393, 194] width 8 height 8
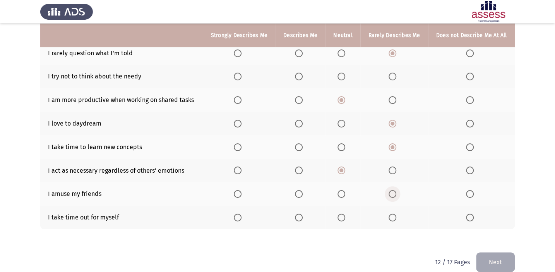
click at [391, 196] on input "Select an option" at bounding box center [393, 194] width 8 height 8
click at [469, 193] on span "Select an option" at bounding box center [470, 194] width 8 height 8
click at [469, 193] on input "Select an option" at bounding box center [470, 194] width 8 height 8
click at [391, 217] on span "Select an option" at bounding box center [393, 218] width 8 height 8
click at [391, 217] on input "Select an option" at bounding box center [393, 218] width 8 height 8
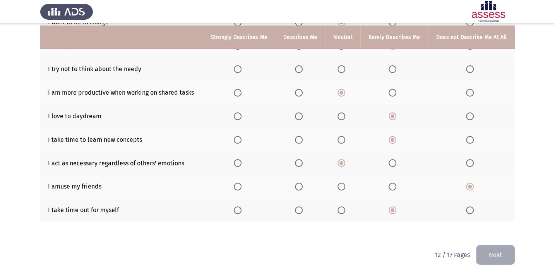
scroll to position [115, 0]
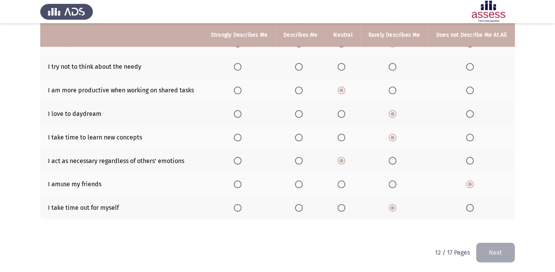
click at [492, 250] on button "Next" at bounding box center [495, 253] width 39 height 20
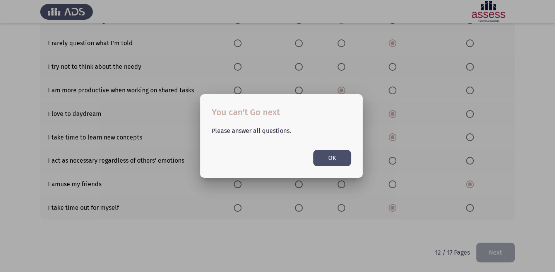
click at [325, 155] on button "OK" at bounding box center [332, 158] width 38 height 16
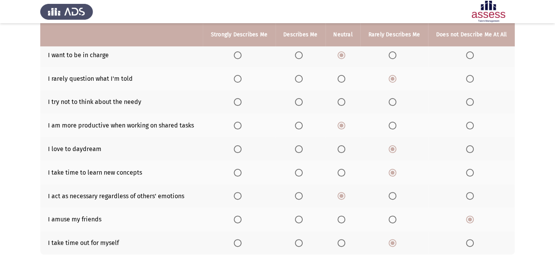
scroll to position [45, 0]
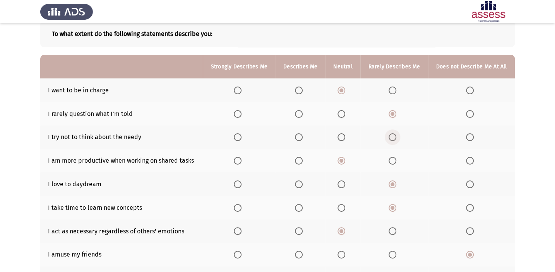
click at [392, 134] on span "Select an option" at bounding box center [393, 138] width 8 height 8
click at [392, 134] on input "Select an option" at bounding box center [393, 138] width 8 height 8
click at [341, 137] on span "Select an option" at bounding box center [341, 138] width 8 height 8
click at [341, 137] on input "Select an option" at bounding box center [341, 138] width 8 height 8
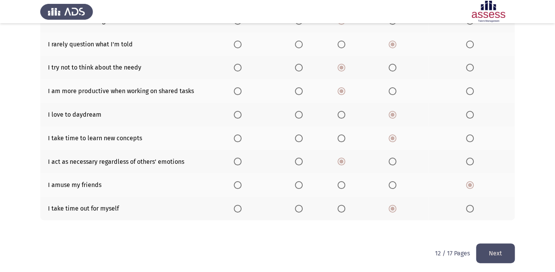
scroll to position [115, 0]
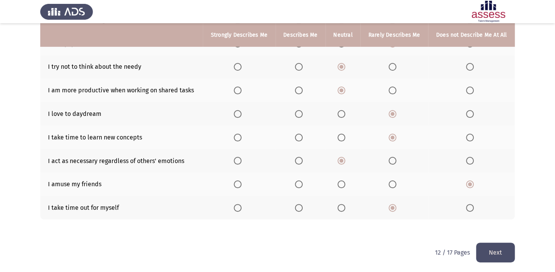
click at [507, 248] on button "Next" at bounding box center [495, 253] width 39 height 20
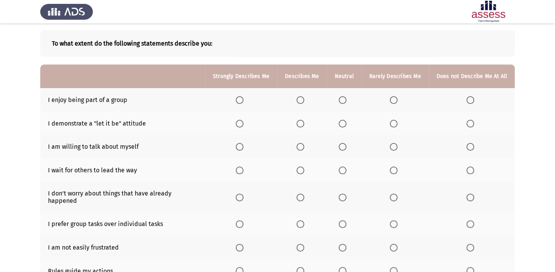
scroll to position [70, 0]
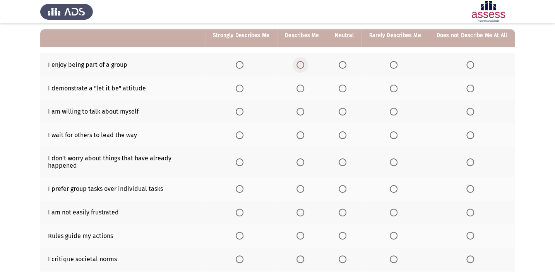
click at [304, 68] on span "Select an option" at bounding box center [300, 65] width 8 height 8
click at [304, 68] on input "Select an option" at bounding box center [300, 65] width 8 height 8
click at [304, 89] on span "Select an option" at bounding box center [300, 89] width 8 height 8
click at [304, 89] on input "Select an option" at bounding box center [300, 89] width 8 height 8
click at [342, 110] on span "Select an option" at bounding box center [343, 112] width 8 height 8
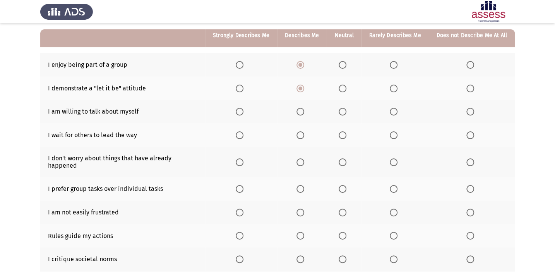
click at [342, 110] on input "Select an option" at bounding box center [343, 112] width 8 height 8
click at [345, 136] on span "Select an option" at bounding box center [343, 136] width 8 height 8
click at [345, 136] on input "Select an option" at bounding box center [343, 136] width 8 height 8
click at [394, 160] on span "Select an option" at bounding box center [394, 163] width 8 height 8
click at [394, 160] on input "Select an option" at bounding box center [394, 163] width 8 height 8
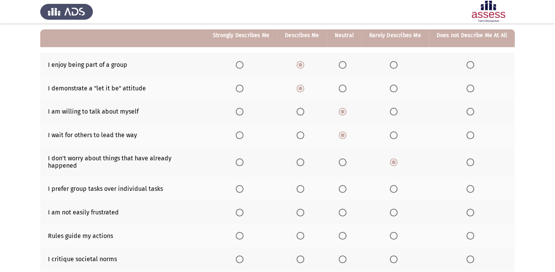
click at [241, 185] on span "Select an option" at bounding box center [240, 189] width 8 height 8
click at [241, 185] on input "Select an option" at bounding box center [240, 189] width 8 height 8
click at [299, 209] on span "Select an option" at bounding box center [300, 213] width 8 height 8
click at [299, 209] on input "Select an option" at bounding box center [300, 213] width 8 height 8
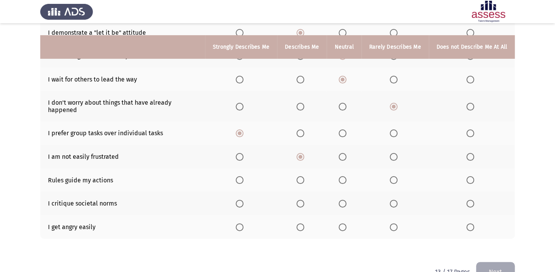
scroll to position [138, 0]
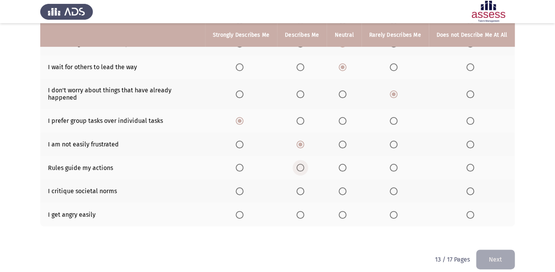
click at [304, 164] on span "Select an option" at bounding box center [300, 168] width 8 height 8
click at [304, 164] on input "Select an option" at bounding box center [300, 168] width 8 height 8
click at [394, 188] on span "Select an option" at bounding box center [394, 192] width 8 height 8
click at [394, 188] on input "Select an option" at bounding box center [394, 192] width 8 height 8
click at [344, 211] on span "Select an option" at bounding box center [343, 215] width 8 height 8
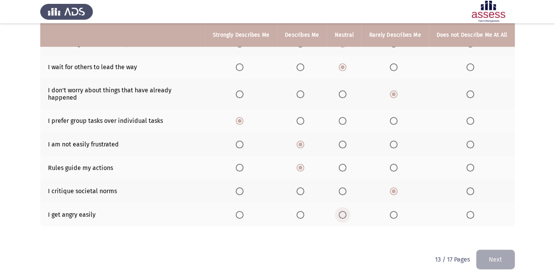
click at [344, 211] on input "Select an option" at bounding box center [343, 215] width 8 height 8
click at [497, 257] on button "Next" at bounding box center [495, 260] width 39 height 20
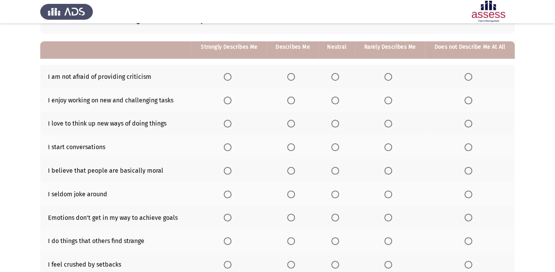
scroll to position [70, 0]
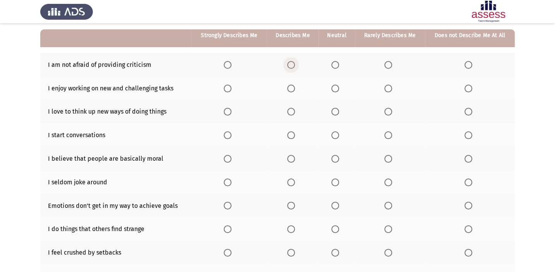
click at [294, 62] on span "Select an option" at bounding box center [291, 65] width 8 height 8
click at [294, 62] on input "Select an option" at bounding box center [291, 65] width 8 height 8
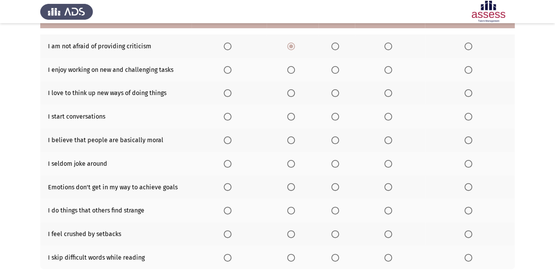
scroll to position [68, 0]
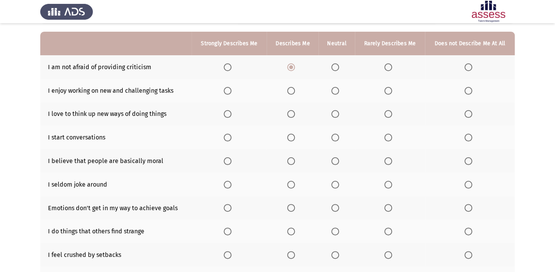
click at [228, 88] on span "Select an option" at bounding box center [228, 91] width 8 height 8
click at [228, 88] on input "Select an option" at bounding box center [228, 91] width 8 height 8
click at [230, 110] on span "Select an option" at bounding box center [228, 114] width 8 height 8
click at [230, 110] on input "Select an option" at bounding box center [228, 114] width 8 height 8
click at [291, 137] on span "Select an option" at bounding box center [291, 138] width 8 height 8
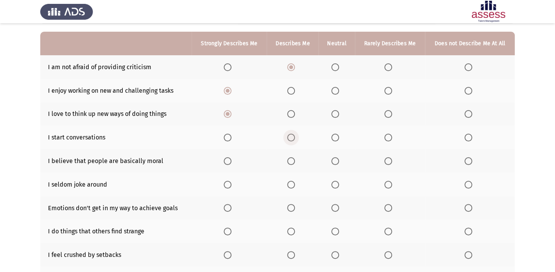
click at [291, 137] on input "Select an option" at bounding box center [291, 138] width 8 height 8
click at [291, 158] on span "Select an option" at bounding box center [291, 162] width 8 height 8
click at [291, 158] on input "Select an option" at bounding box center [291, 162] width 8 height 8
click at [337, 181] on span "Select an option" at bounding box center [335, 185] width 8 height 8
click at [337, 181] on input "Select an option" at bounding box center [335, 185] width 8 height 8
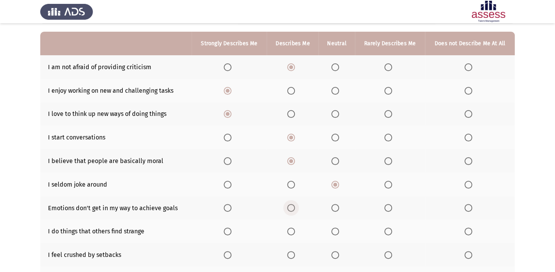
click at [295, 205] on span "Select an option" at bounding box center [291, 208] width 8 height 8
click at [295, 205] on input "Select an option" at bounding box center [291, 208] width 8 height 8
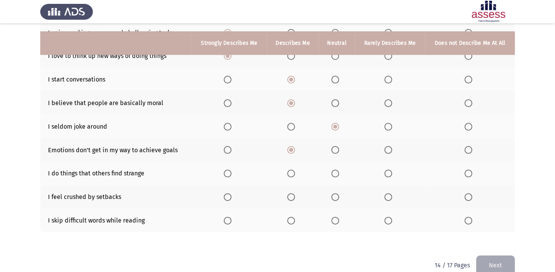
scroll to position [138, 0]
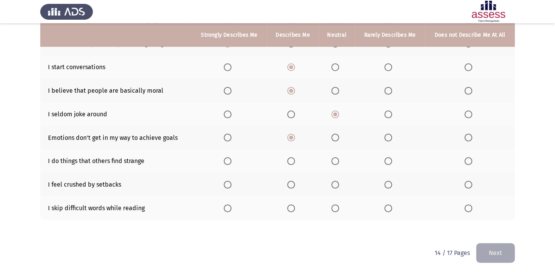
click at [332, 159] on span "Select an option" at bounding box center [335, 162] width 8 height 8
click at [332, 159] on input "Select an option" at bounding box center [335, 162] width 8 height 8
click at [385, 181] on span "Select an option" at bounding box center [388, 185] width 8 height 8
click at [385, 181] on input "Select an option" at bounding box center [388, 185] width 8 height 8
click at [470, 207] on span "Select an option" at bounding box center [468, 209] width 8 height 8
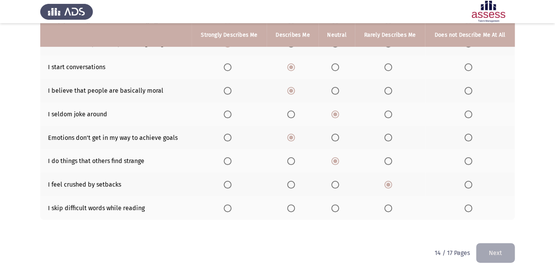
click at [470, 207] on input "Select an option" at bounding box center [468, 209] width 8 height 8
click at [502, 252] on button "Next" at bounding box center [495, 253] width 39 height 20
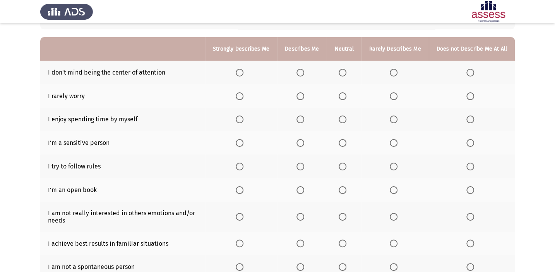
scroll to position [70, 0]
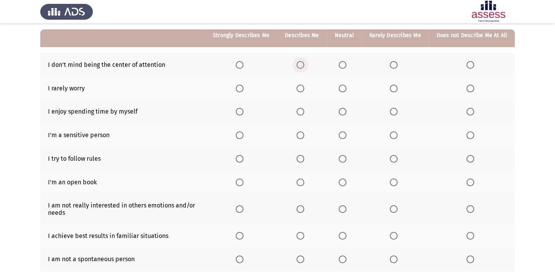
click at [302, 63] on span "Select an option" at bounding box center [300, 65] width 8 height 8
click at [302, 63] on input "Select an option" at bounding box center [300, 65] width 8 height 8
click at [392, 89] on span "Select an option" at bounding box center [394, 89] width 8 height 8
click at [392, 89] on input "Select an option" at bounding box center [394, 89] width 8 height 8
click at [343, 85] on span "Select an option" at bounding box center [343, 89] width 8 height 8
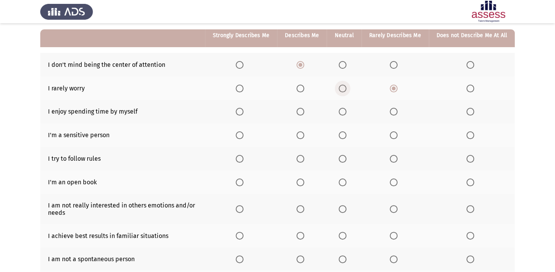
click at [343, 85] on input "Select an option" at bounding box center [343, 89] width 8 height 8
click at [392, 110] on span "Select an option" at bounding box center [394, 112] width 8 height 8
click at [392, 110] on input "Select an option" at bounding box center [394, 112] width 8 height 8
click at [470, 136] on span "Select an option" at bounding box center [470, 136] width 8 height 8
click at [470, 136] on input "Select an option" at bounding box center [470, 136] width 8 height 8
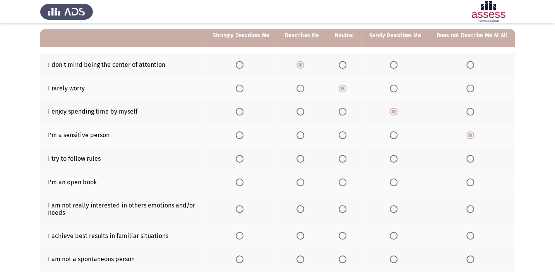
click at [392, 135] on span "Select an option" at bounding box center [394, 136] width 8 height 8
click at [392, 135] on input "Select an option" at bounding box center [394, 136] width 8 height 8
click at [299, 156] on span "Select an option" at bounding box center [300, 159] width 8 height 8
click at [299, 156] on input "Select an option" at bounding box center [300, 159] width 8 height 8
click at [346, 183] on span "Select an option" at bounding box center [343, 183] width 8 height 8
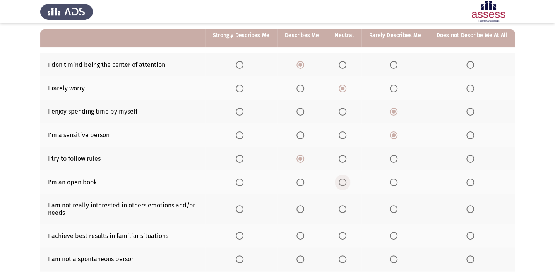
click at [346, 183] on input "Select an option" at bounding box center [343, 183] width 8 height 8
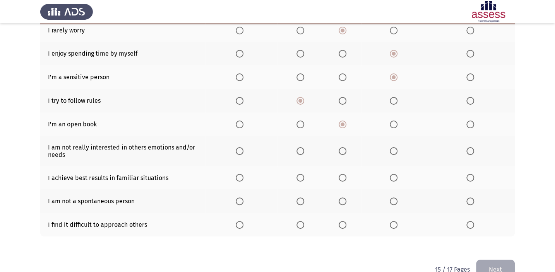
scroll to position [140, 0]
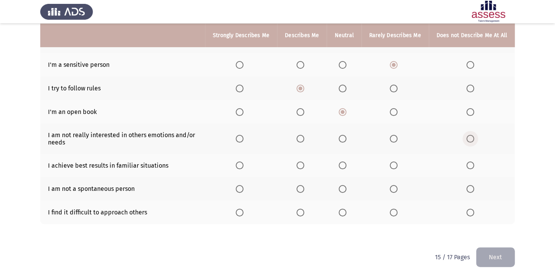
click at [472, 138] on span "Select an option" at bounding box center [470, 139] width 8 height 8
click at [472, 138] on input "Select an option" at bounding box center [470, 139] width 8 height 8
click at [302, 162] on span "Select an option" at bounding box center [300, 166] width 8 height 8
click at [302, 162] on input "Select an option" at bounding box center [300, 166] width 8 height 8
click at [242, 162] on span "Select an option" at bounding box center [240, 166] width 8 height 8
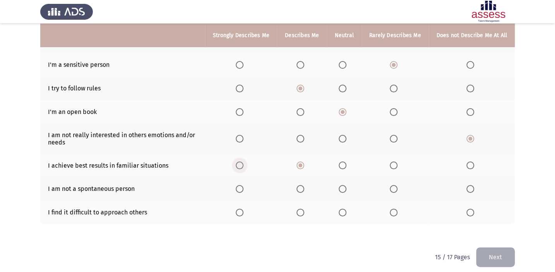
click at [242, 162] on input "Select an option" at bounding box center [240, 166] width 8 height 8
click at [301, 188] on span "Select an option" at bounding box center [300, 189] width 8 height 8
click at [301, 188] on input "Select an option" at bounding box center [300, 189] width 8 height 8
click at [396, 212] on span "Select an option" at bounding box center [394, 213] width 8 height 8
click at [396, 212] on input "Select an option" at bounding box center [394, 213] width 8 height 8
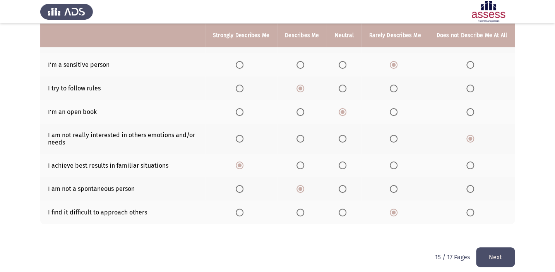
click at [486, 261] on button "Next" at bounding box center [495, 258] width 39 height 20
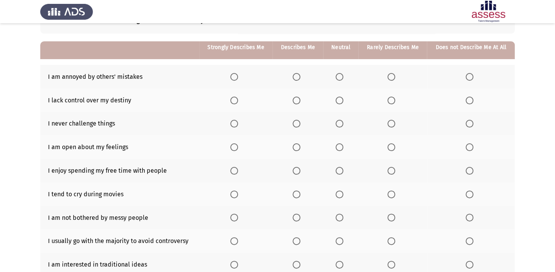
scroll to position [70, 0]
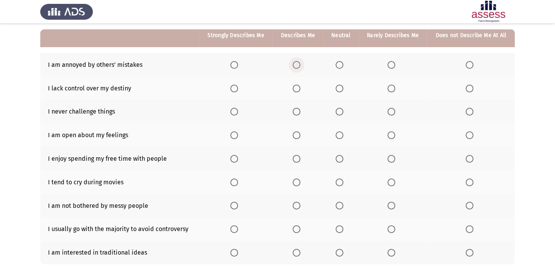
click at [298, 63] on span "Select an option" at bounding box center [297, 65] width 8 height 8
click at [298, 63] on input "Select an option" at bounding box center [297, 65] width 8 height 8
click at [389, 86] on span "Select an option" at bounding box center [391, 89] width 8 height 8
click at [389, 86] on input "Select an option" at bounding box center [391, 89] width 8 height 8
click at [467, 108] on span "Select an option" at bounding box center [470, 112] width 8 height 8
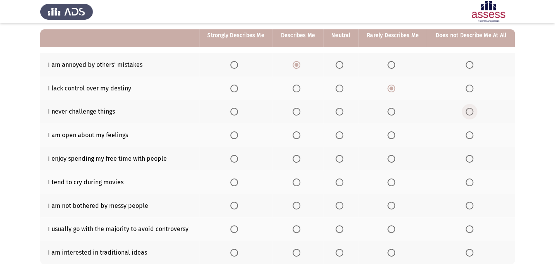
click at [467, 108] on input "Select an option" at bounding box center [470, 112] width 8 height 8
click at [344, 133] on label "Select an option" at bounding box center [341, 136] width 11 height 8
click at [343, 133] on input "Select an option" at bounding box center [340, 136] width 8 height 8
click at [297, 156] on span "Select an option" at bounding box center [297, 159] width 8 height 8
click at [297, 156] on input "Select an option" at bounding box center [297, 159] width 8 height 8
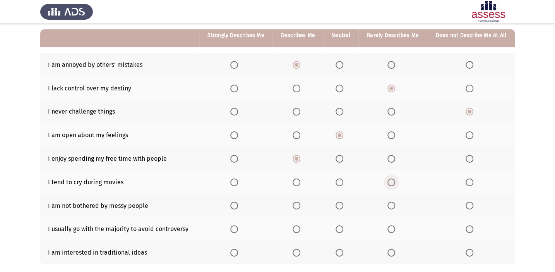
click at [388, 179] on span "Select an option" at bounding box center [391, 183] width 8 height 8
click at [388, 179] on input "Select an option" at bounding box center [391, 183] width 8 height 8
click at [340, 202] on span "Select an option" at bounding box center [340, 206] width 8 height 8
click at [340, 202] on input "Select an option" at bounding box center [340, 206] width 8 height 8
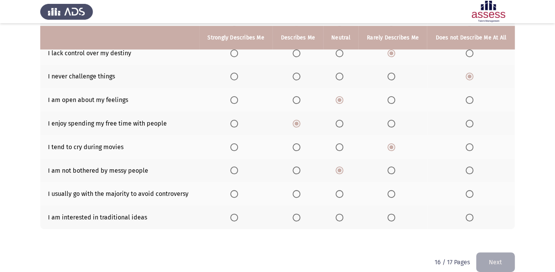
scroll to position [115, 0]
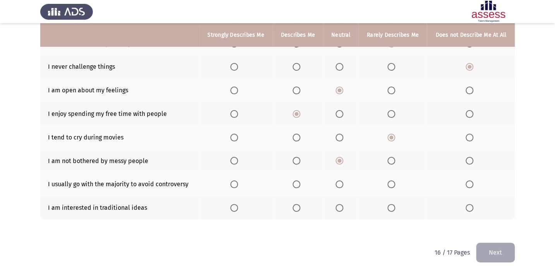
click at [339, 183] on span "Select an option" at bounding box center [340, 185] width 8 height 8
click at [339, 183] on input "Select an option" at bounding box center [340, 185] width 8 height 8
click at [391, 204] on span "Select an option" at bounding box center [391, 208] width 8 height 8
click at [391, 204] on input "Select an option" at bounding box center [391, 208] width 8 height 8
click at [505, 254] on button "Next" at bounding box center [495, 253] width 39 height 20
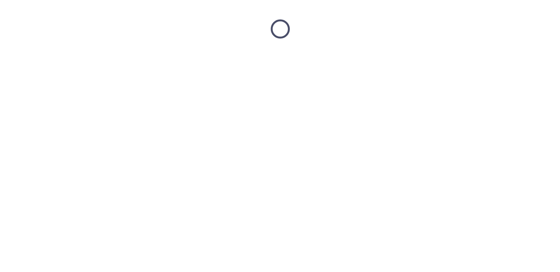
scroll to position [0, 0]
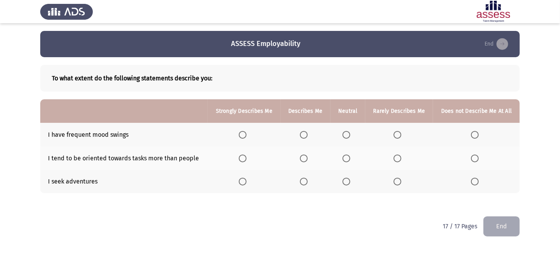
click at [397, 182] on span "Select an option" at bounding box center [397, 182] width 0 height 0
click at [398, 181] on input "Select an option" at bounding box center [398, 182] width 8 height 8
click at [347, 155] on span "Select an option" at bounding box center [346, 159] width 8 height 8
click at [347, 155] on input "Select an option" at bounding box center [346, 159] width 8 height 8
click at [397, 132] on span "Select an option" at bounding box center [398, 135] width 8 height 8
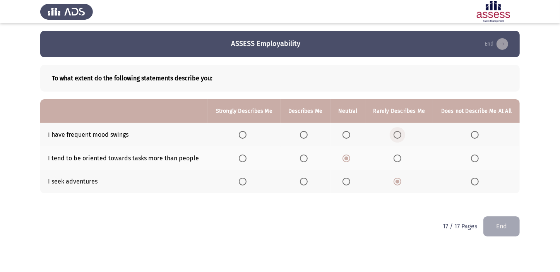
click at [397, 132] on input "Select an option" at bounding box center [398, 135] width 8 height 8
click at [497, 229] on button "End" at bounding box center [501, 227] width 36 height 20
